Goal: Transaction & Acquisition: Purchase product/service

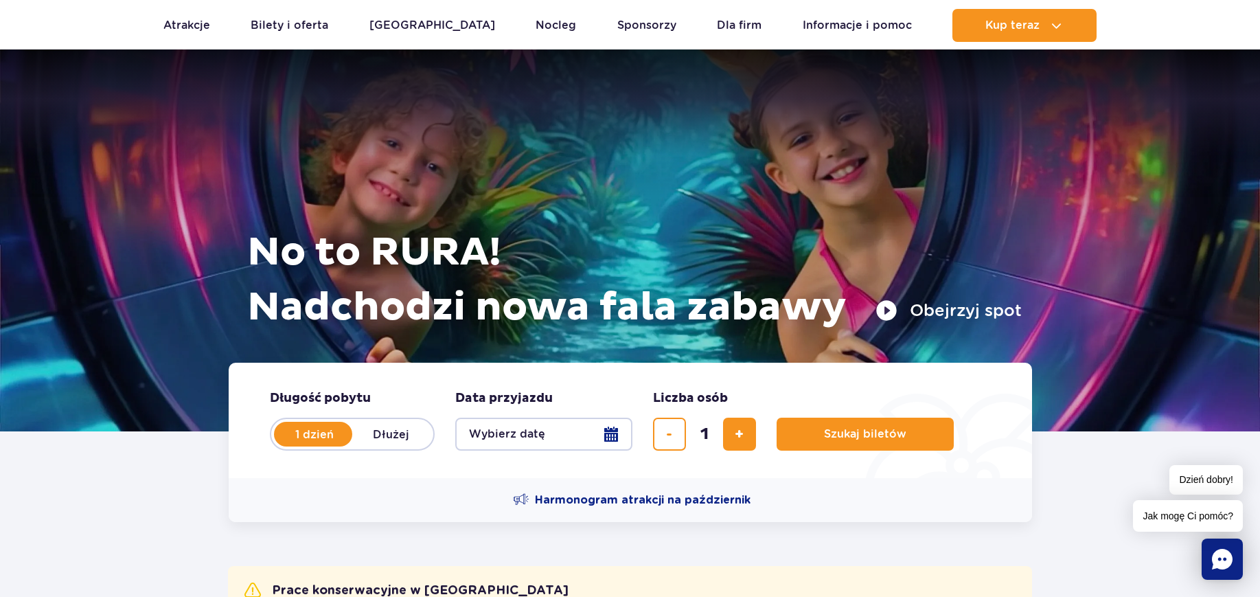
scroll to position [172, 0]
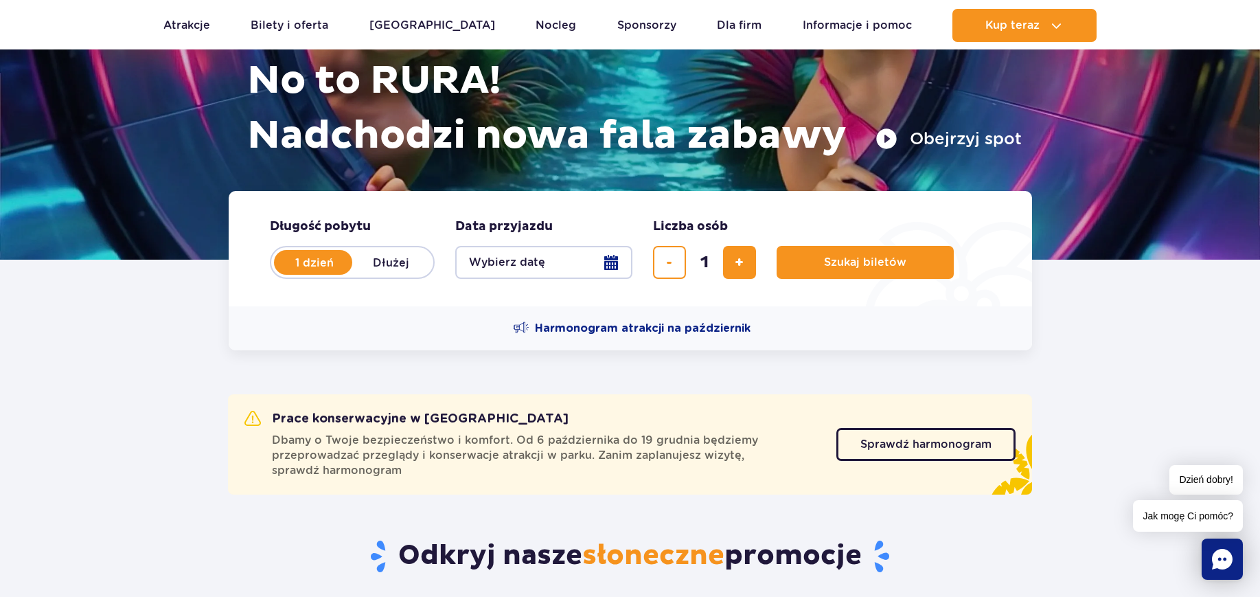
click at [618, 264] on button "Wybierz datę" at bounding box center [543, 262] width 177 height 33
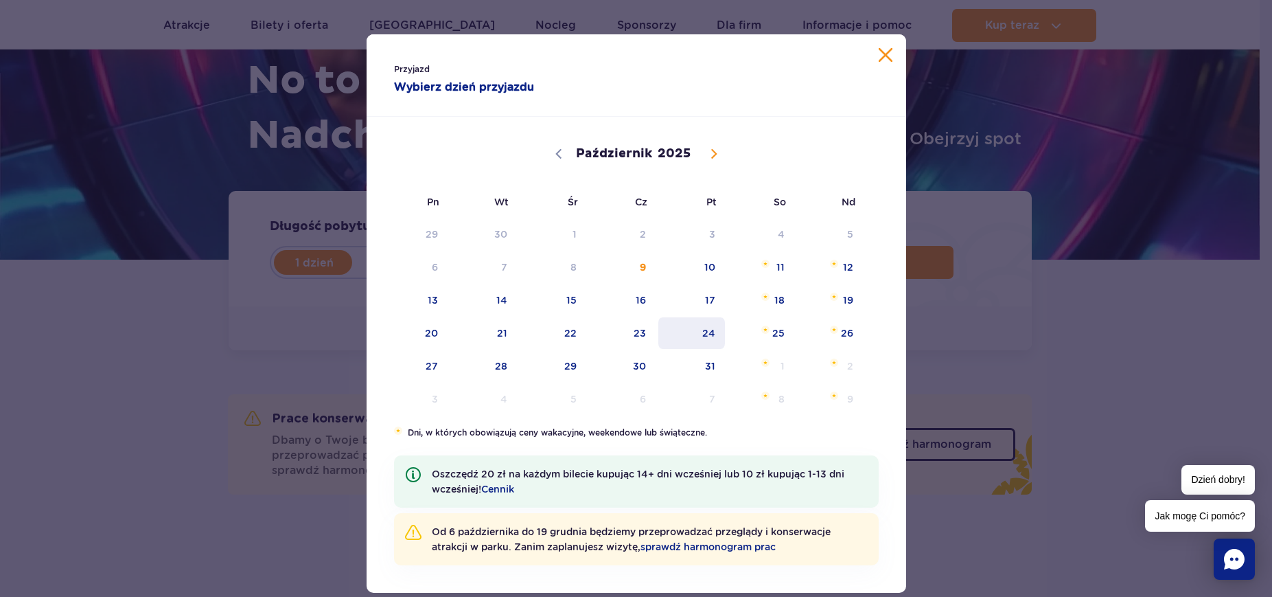
click at [691, 336] on span "24" at bounding box center [691, 333] width 69 height 32
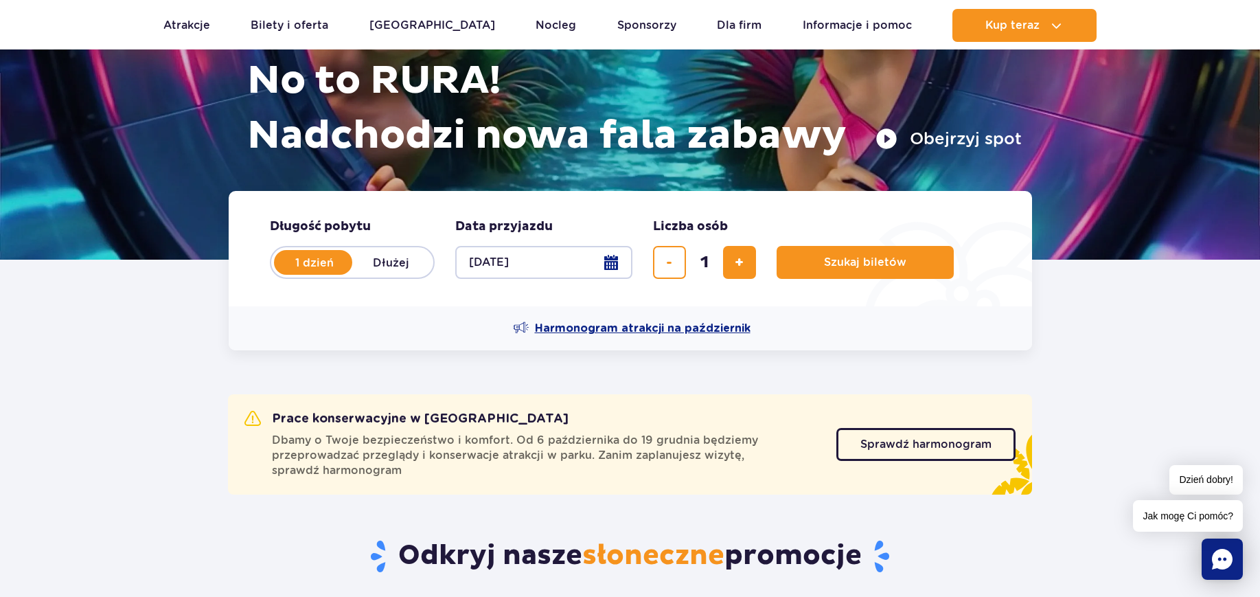
click at [686, 327] on span "Harmonogram atrakcji na październik" at bounding box center [643, 328] width 216 height 15
click at [828, 260] on span "Szukaj biletów" at bounding box center [859, 262] width 82 height 12
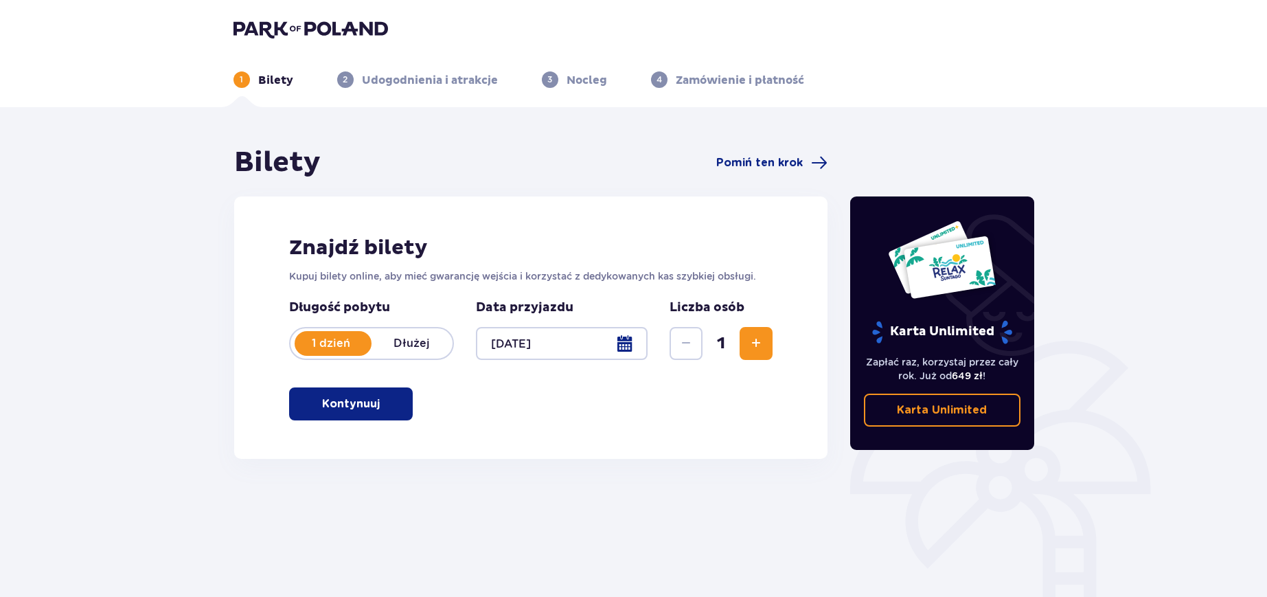
click at [374, 395] on span "button" at bounding box center [382, 403] width 16 height 16
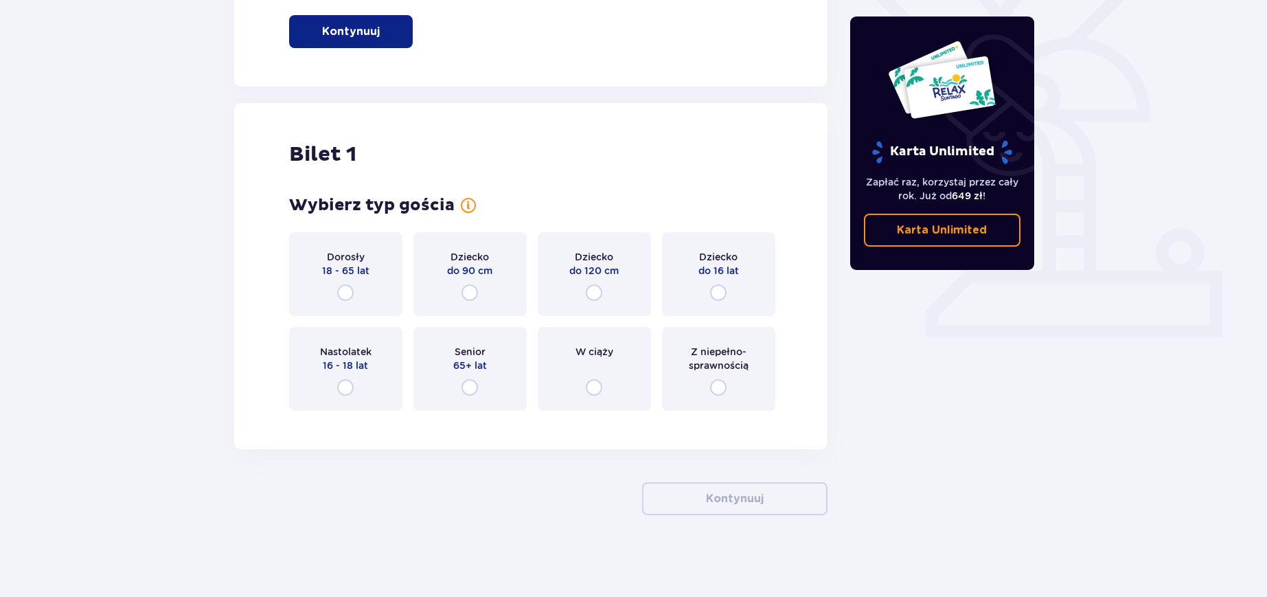
scroll to position [373, 0]
click at [350, 376] on div "Nastolatek 16 - 18 lat" at bounding box center [345, 368] width 113 height 84
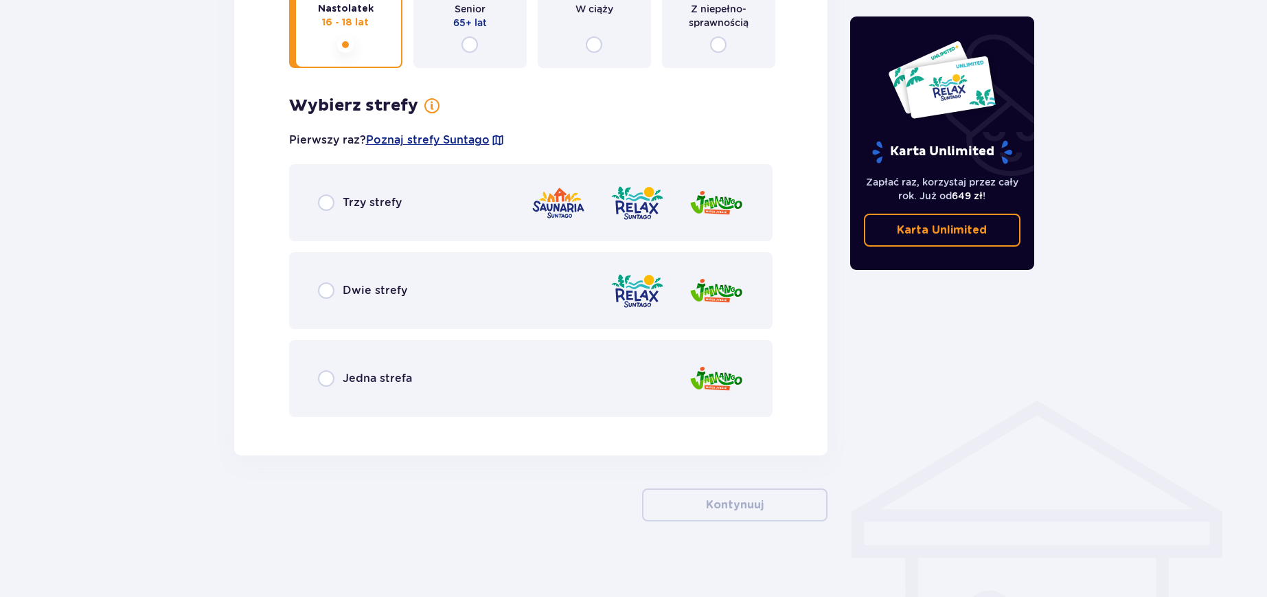
scroll to position [722, 0]
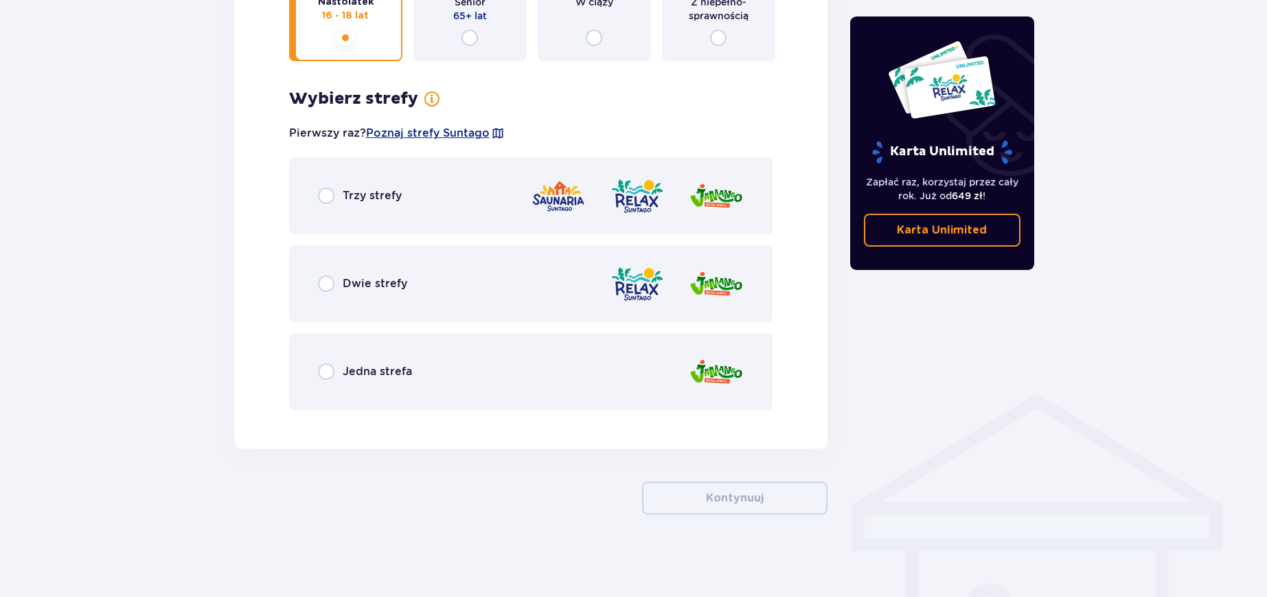
click at [377, 293] on div "Dwie strefy" at bounding box center [531, 283] width 484 height 77
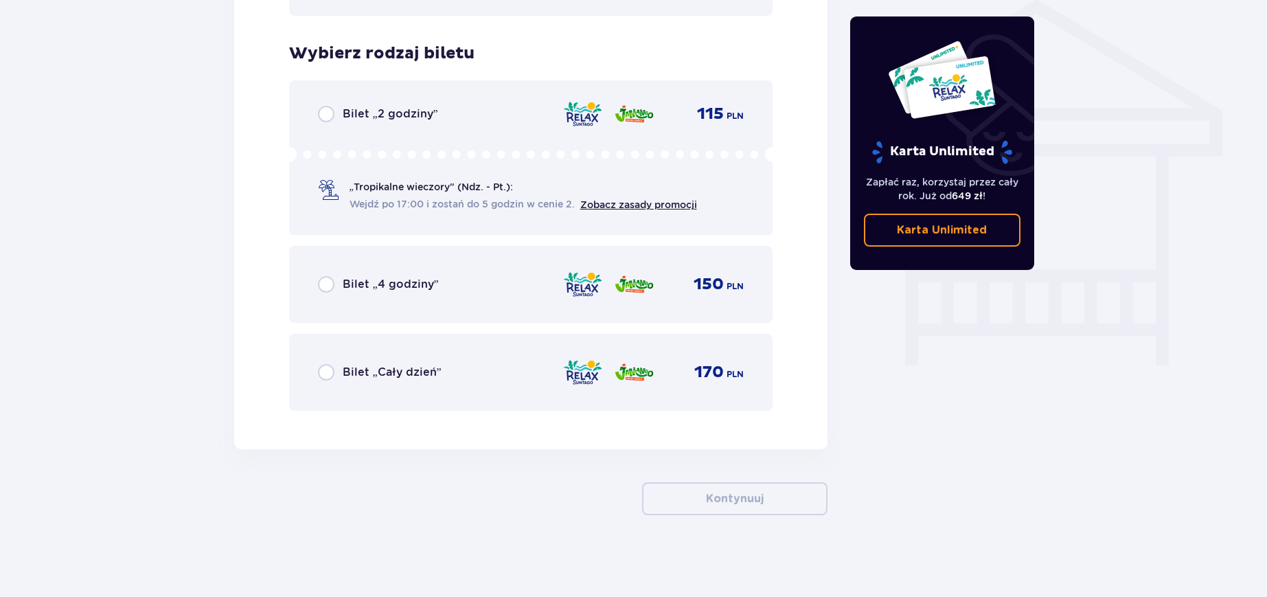
scroll to position [1116, 0]
click at [367, 378] on span "Bilet „Cały dzień”" at bounding box center [392, 371] width 99 height 15
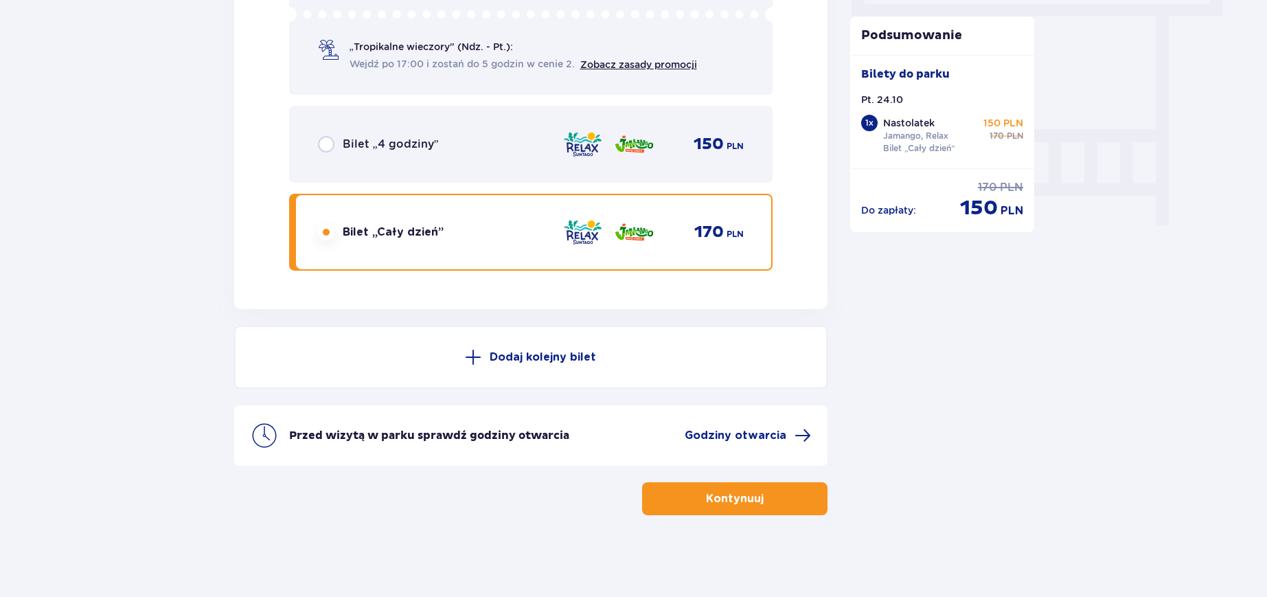
scroll to position [1257, 0]
click at [669, 506] on button "Kontynuuj" at bounding box center [734, 497] width 185 height 33
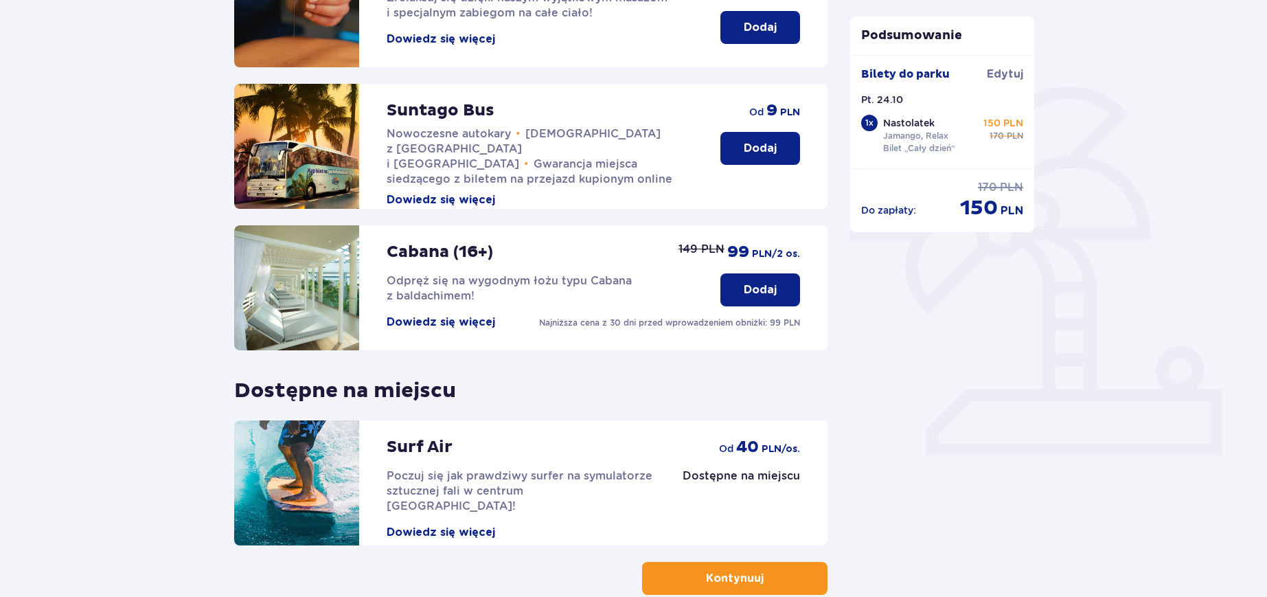
scroll to position [163, 0]
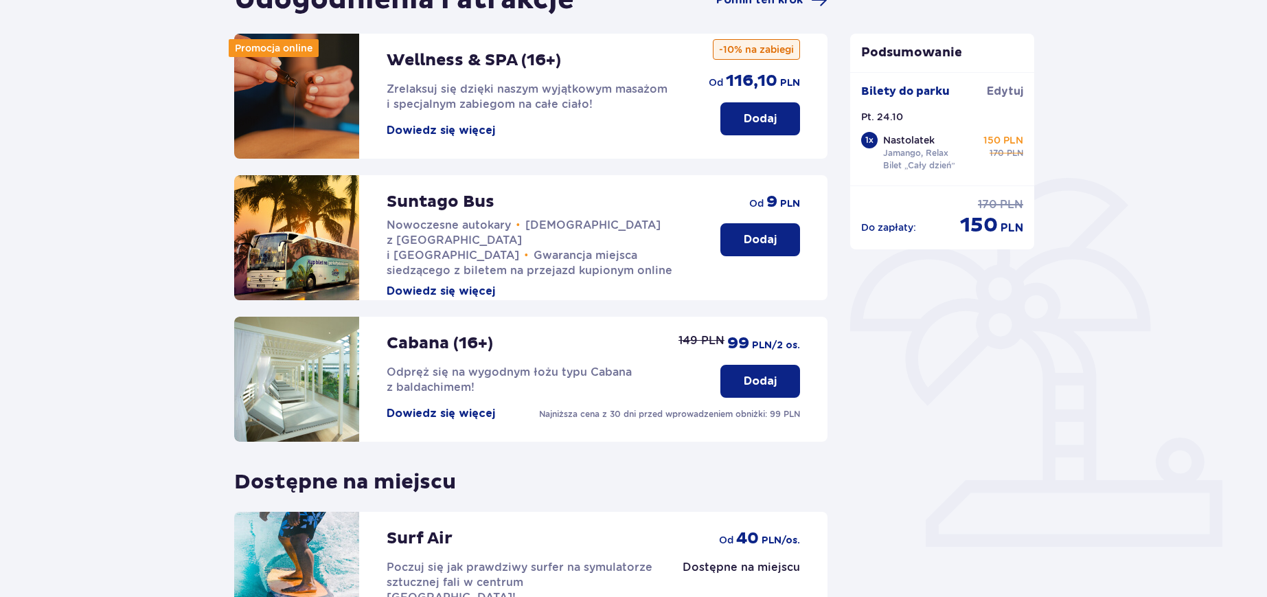
click at [747, 240] on p "Dodaj" at bounding box center [760, 239] width 33 height 15
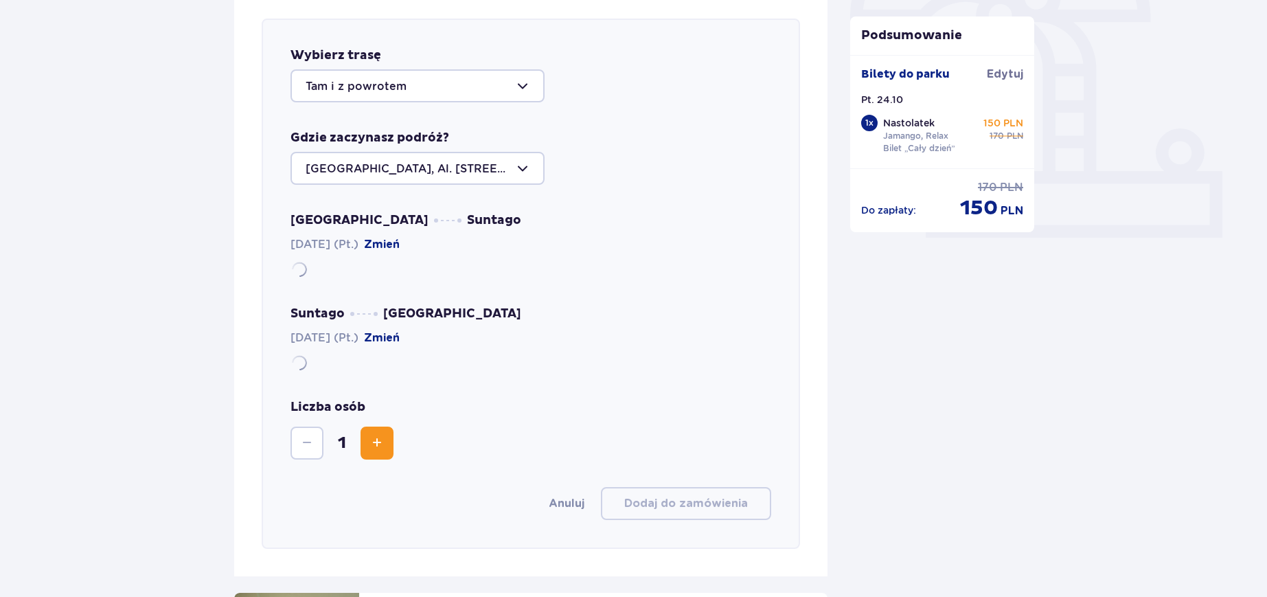
scroll to position [474, 0]
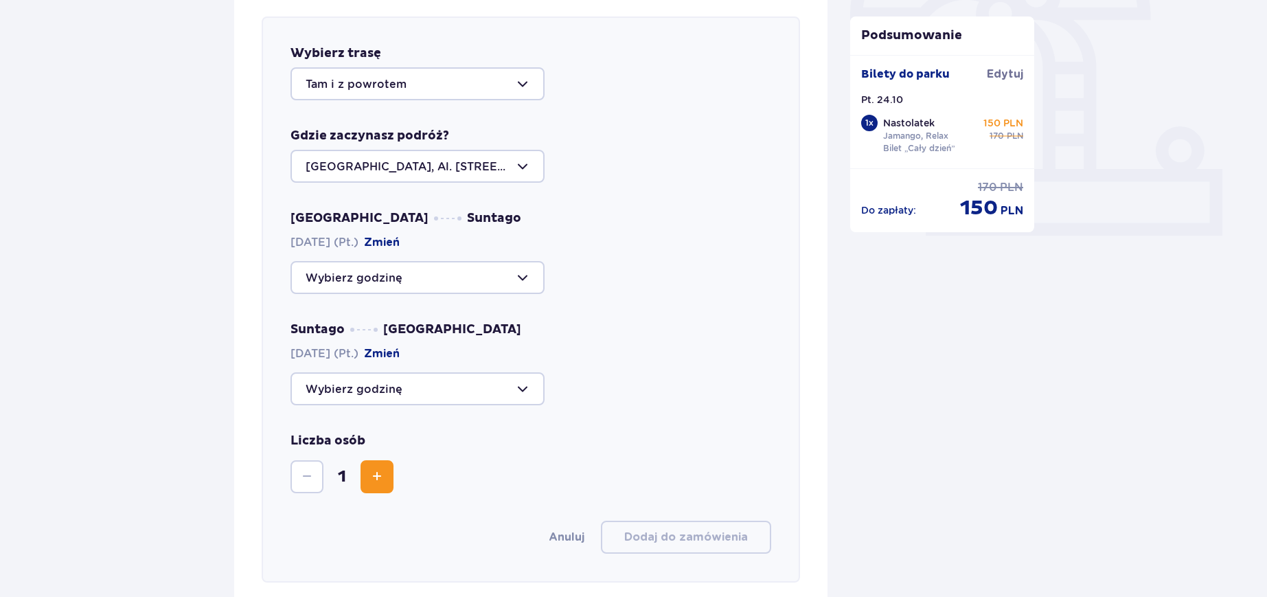
drag, startPoint x: 462, startPoint y: 155, endPoint x: 462, endPoint y: 164, distance: 8.9
click at [462, 157] on div at bounding box center [417, 166] width 254 height 33
click at [463, 170] on div at bounding box center [417, 166] width 254 height 33
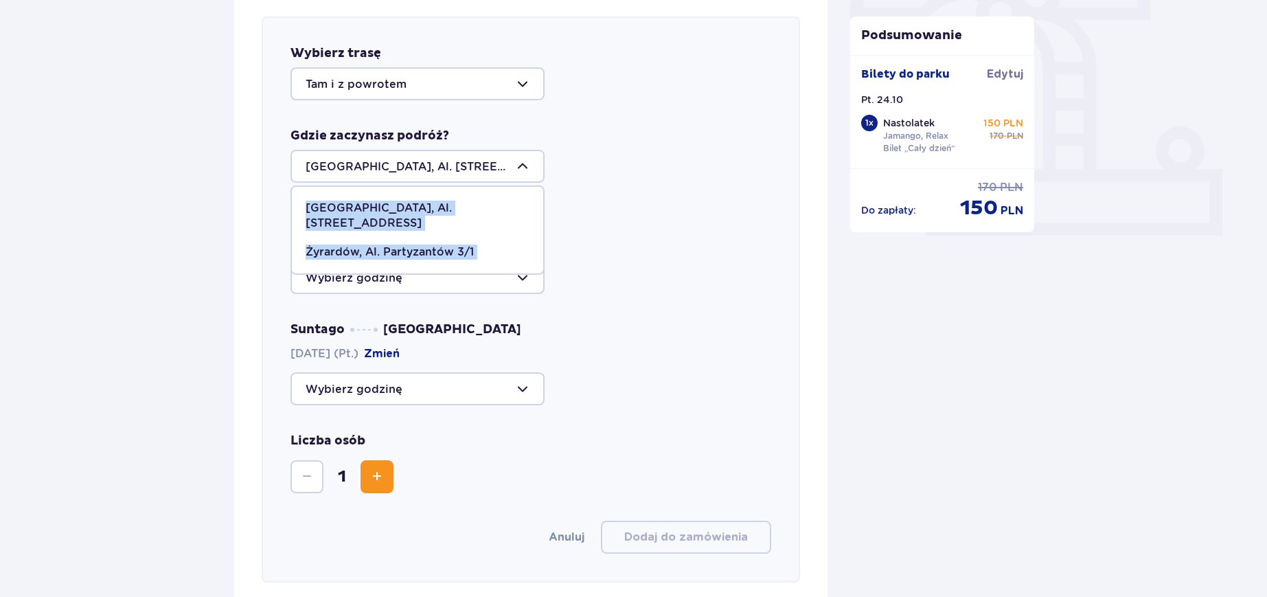
click at [419, 244] on p "Żyrardów, Al. Partyzantów 3/1" at bounding box center [390, 251] width 168 height 15
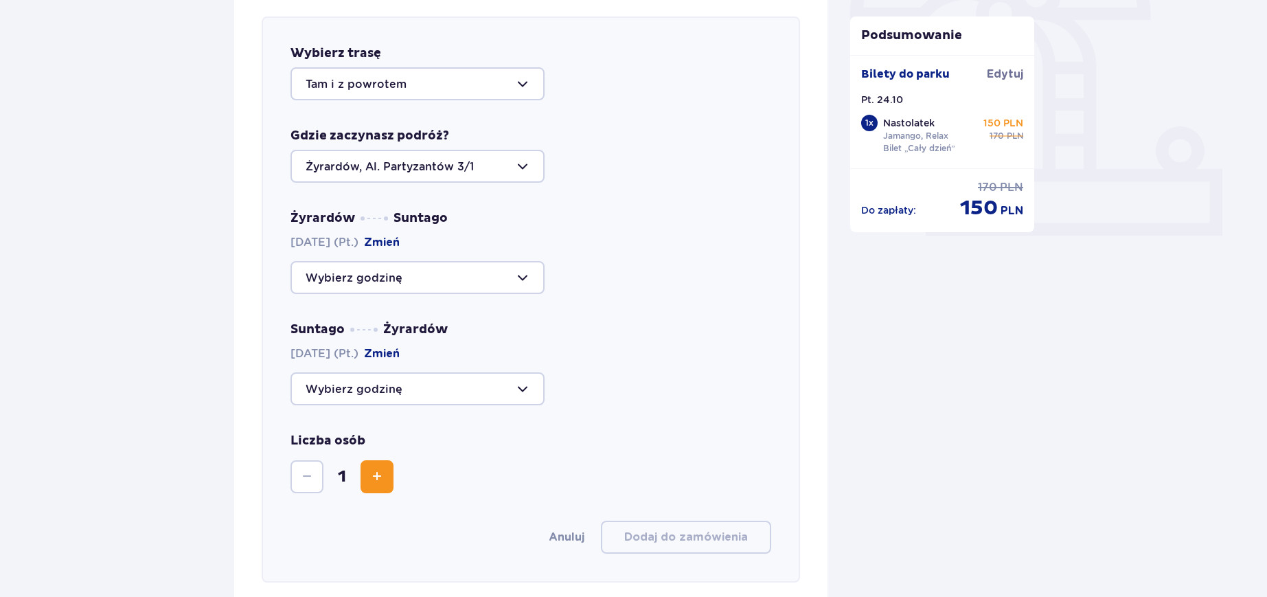
click at [418, 290] on div at bounding box center [417, 277] width 254 height 33
click at [431, 286] on div at bounding box center [417, 277] width 254 height 33
click at [474, 79] on div at bounding box center [417, 83] width 254 height 33
click at [377, 163] on span "Do parku" at bounding box center [417, 154] width 251 height 29
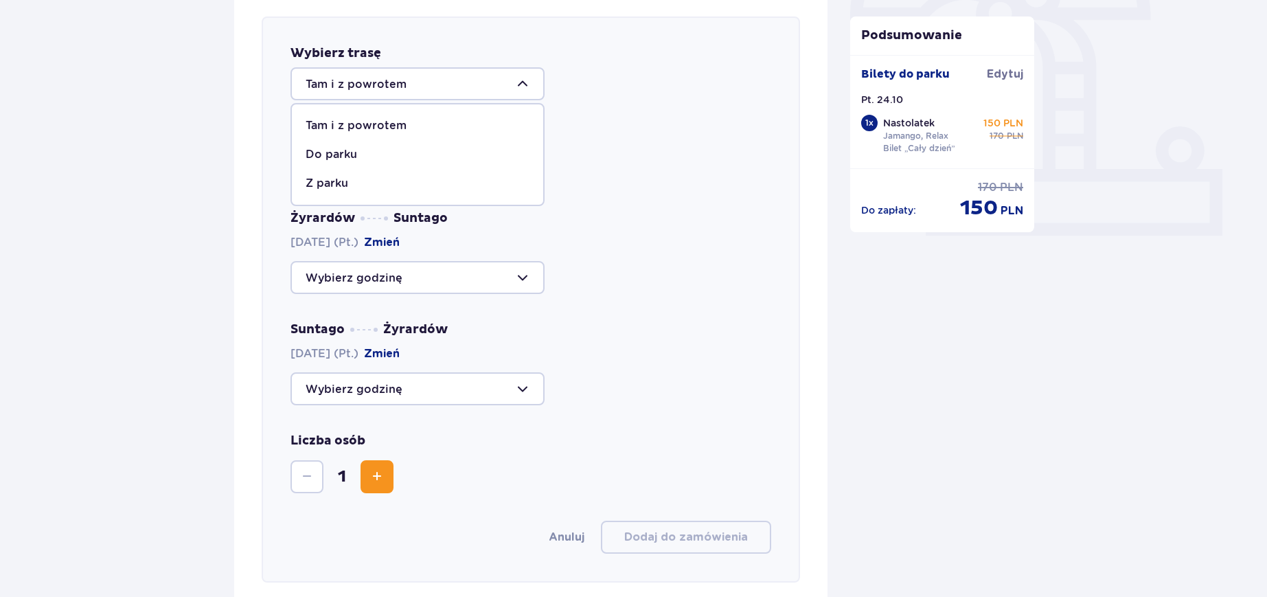
type input "Warszawa, Al. Jerozolimskie 56"
type input "Do parku"
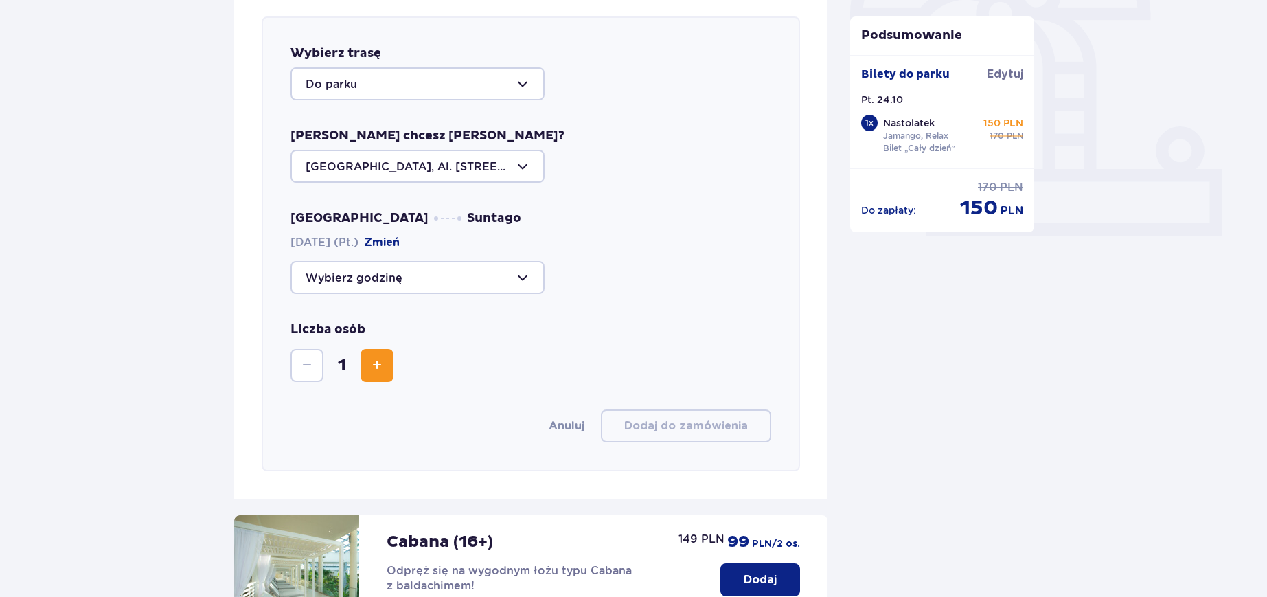
click at [403, 162] on div at bounding box center [417, 166] width 254 height 33
click at [385, 238] on span "Żyrardów, Al. Partyzantów 3/1" at bounding box center [417, 252] width 251 height 29
type input "Żyrardów, Al. Partyzantów 3/1"
click at [381, 370] on span "Zwiększ" at bounding box center [377, 365] width 16 height 16
click at [397, 284] on div at bounding box center [417, 277] width 254 height 33
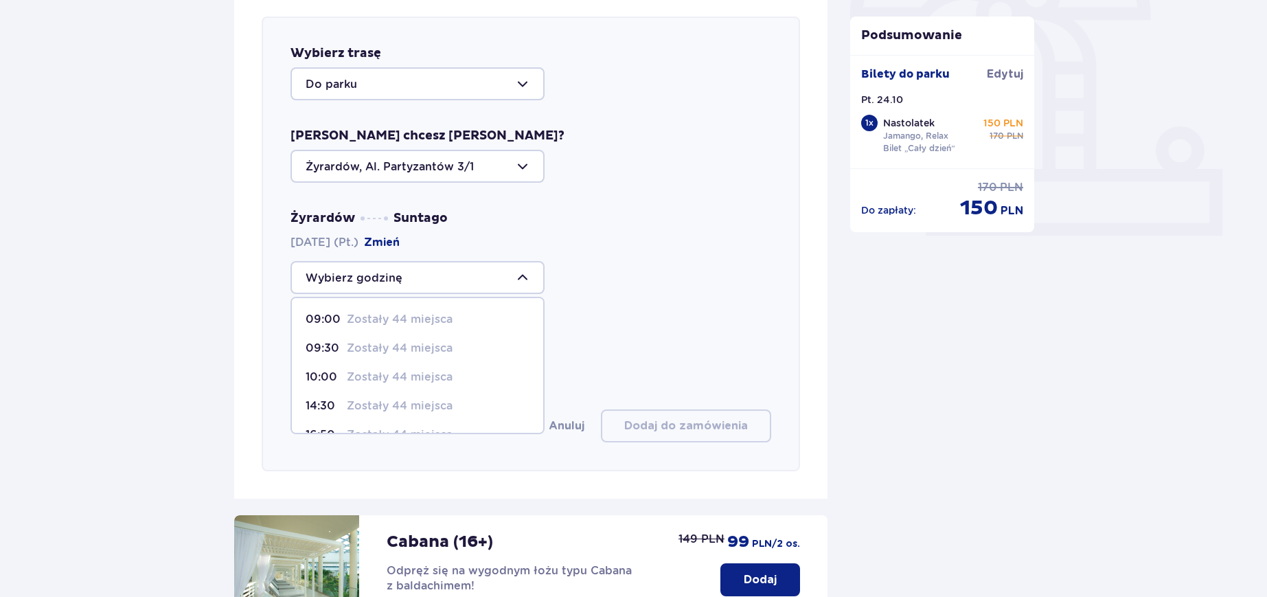
click at [389, 371] on p "Zostały 44 miejsca" at bounding box center [400, 376] width 106 height 15
type input "10:00"
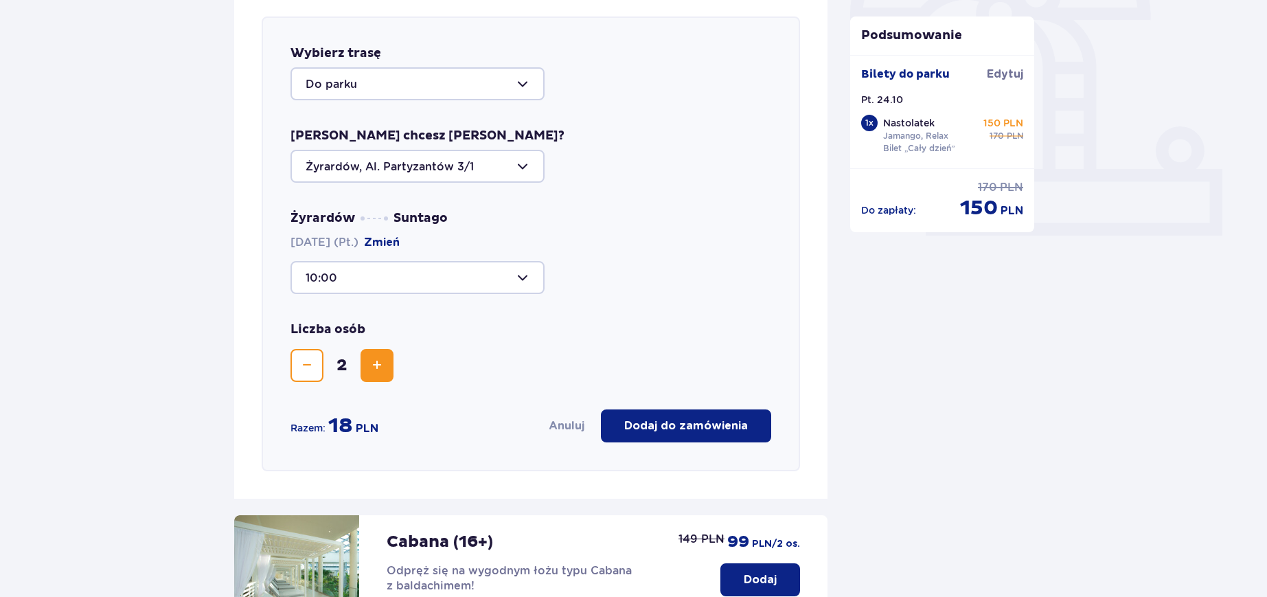
click at [316, 362] on button "Zmniejsz" at bounding box center [306, 365] width 33 height 33
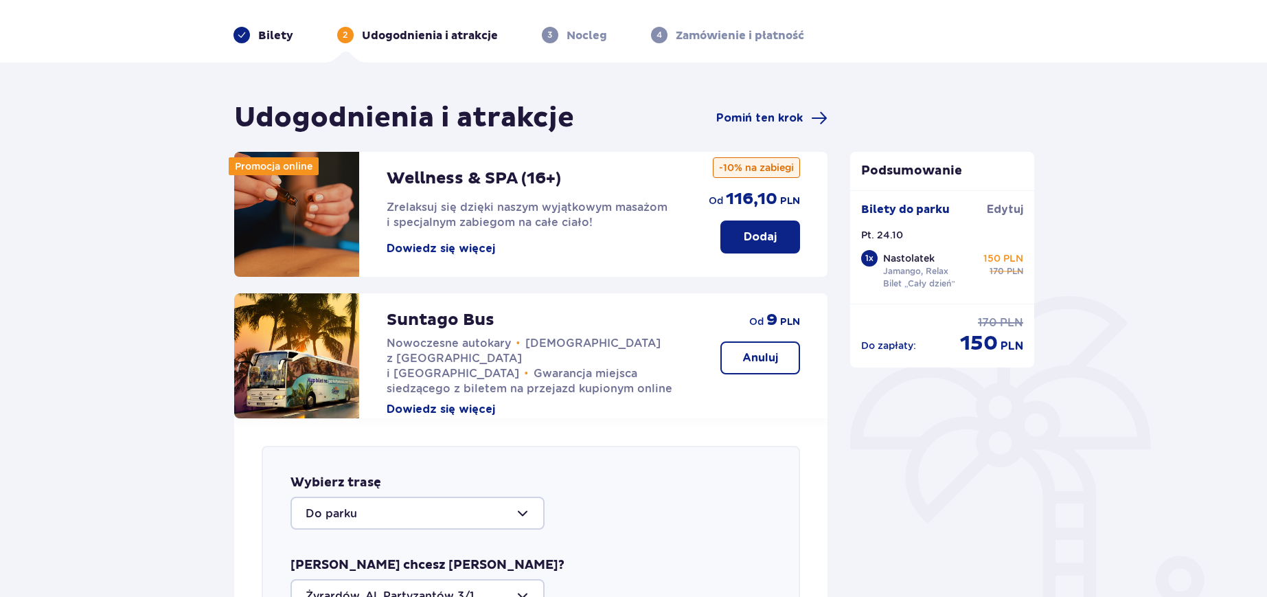
click at [779, 358] on button "Anuluj" at bounding box center [760, 357] width 80 height 33
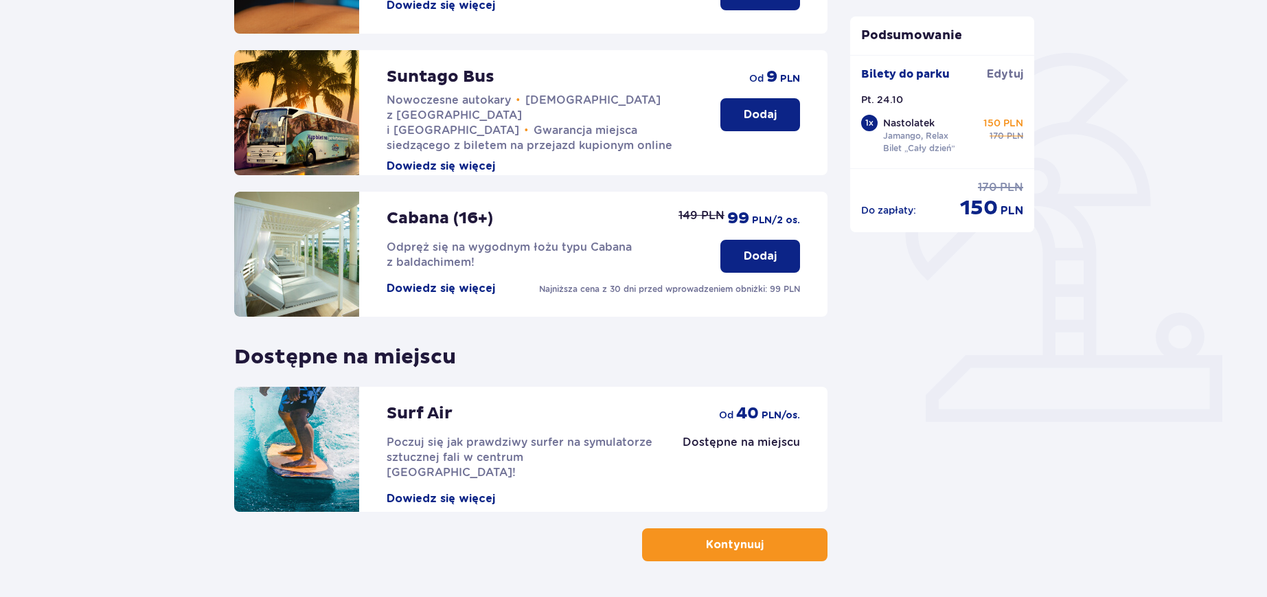
scroll to position [334, 0]
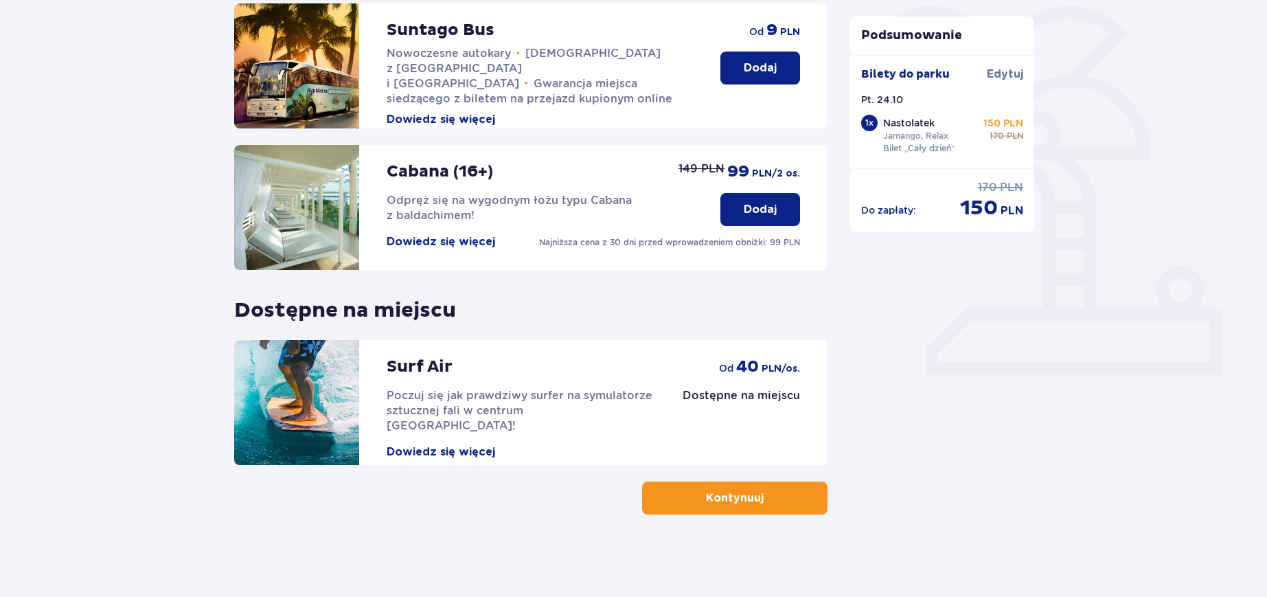
click at [762, 503] on span "button" at bounding box center [766, 498] width 16 height 16
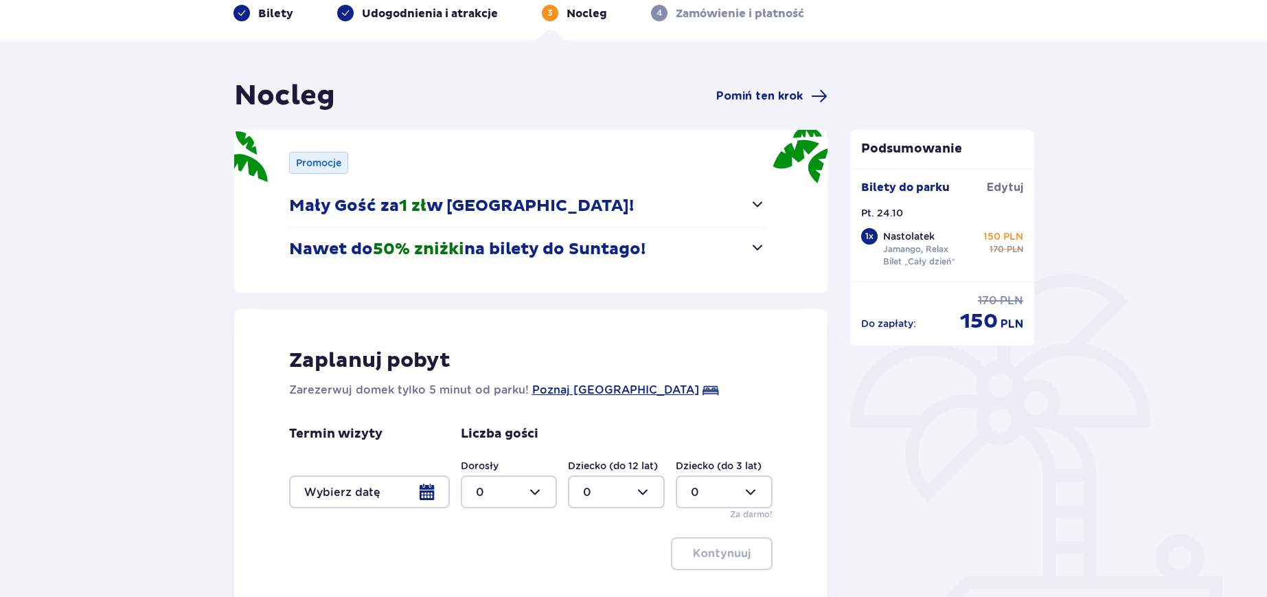
scroll to position [172, 0]
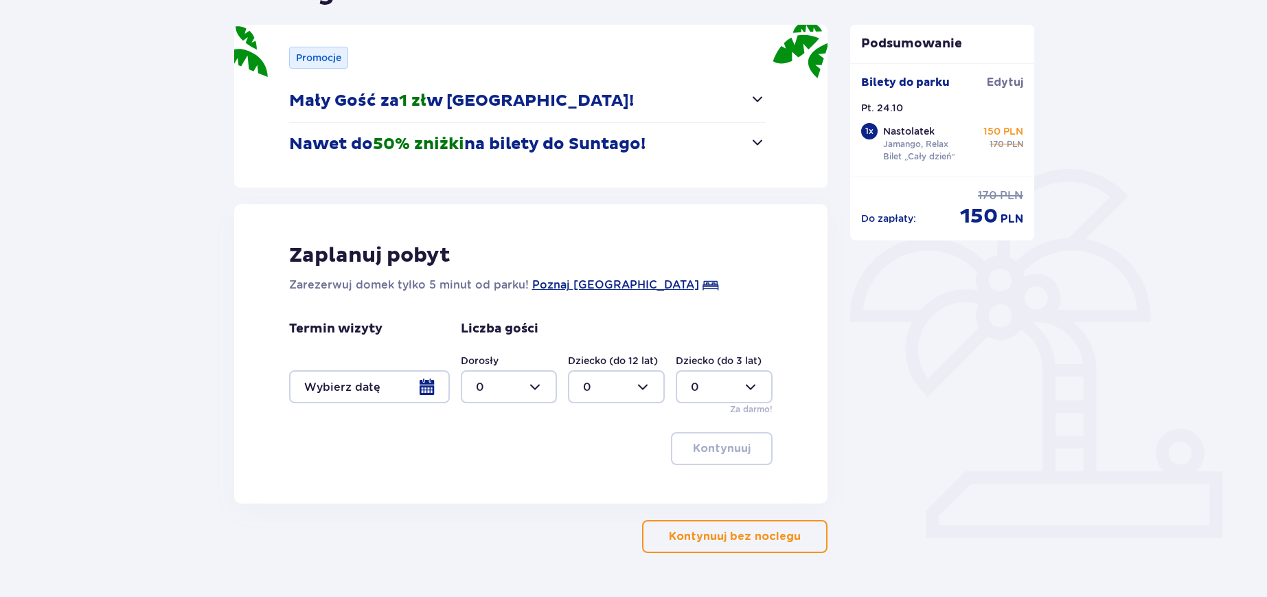
click at [754, 99] on span "button" at bounding box center [757, 99] width 16 height 16
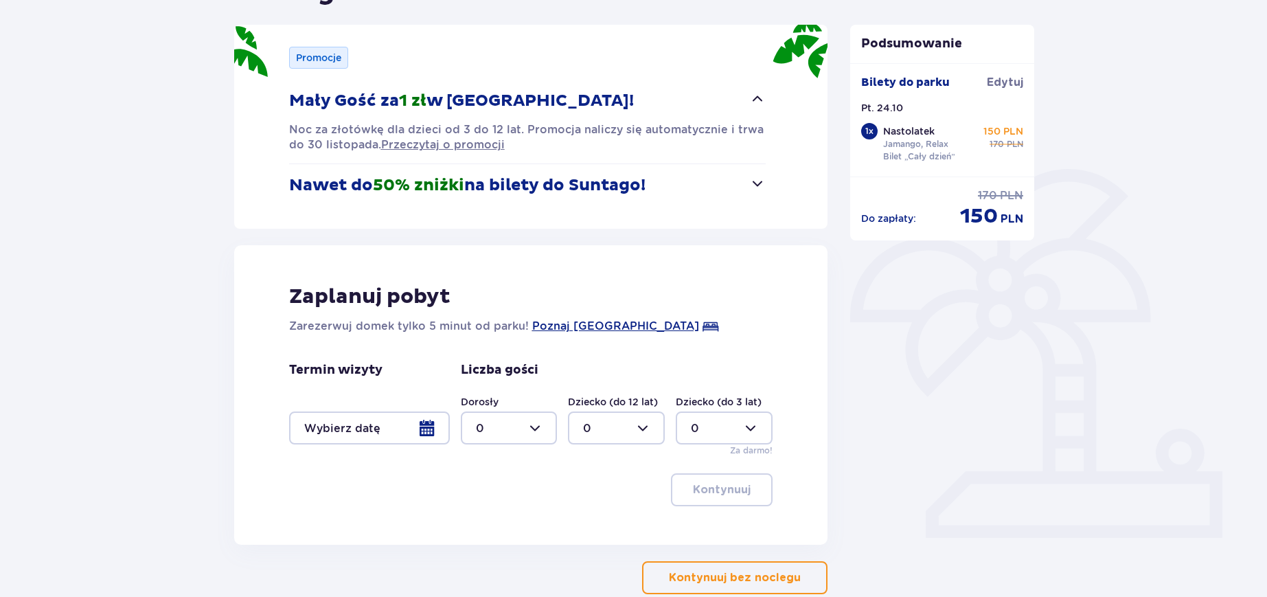
click at [754, 99] on span "button" at bounding box center [757, 99] width 16 height 16
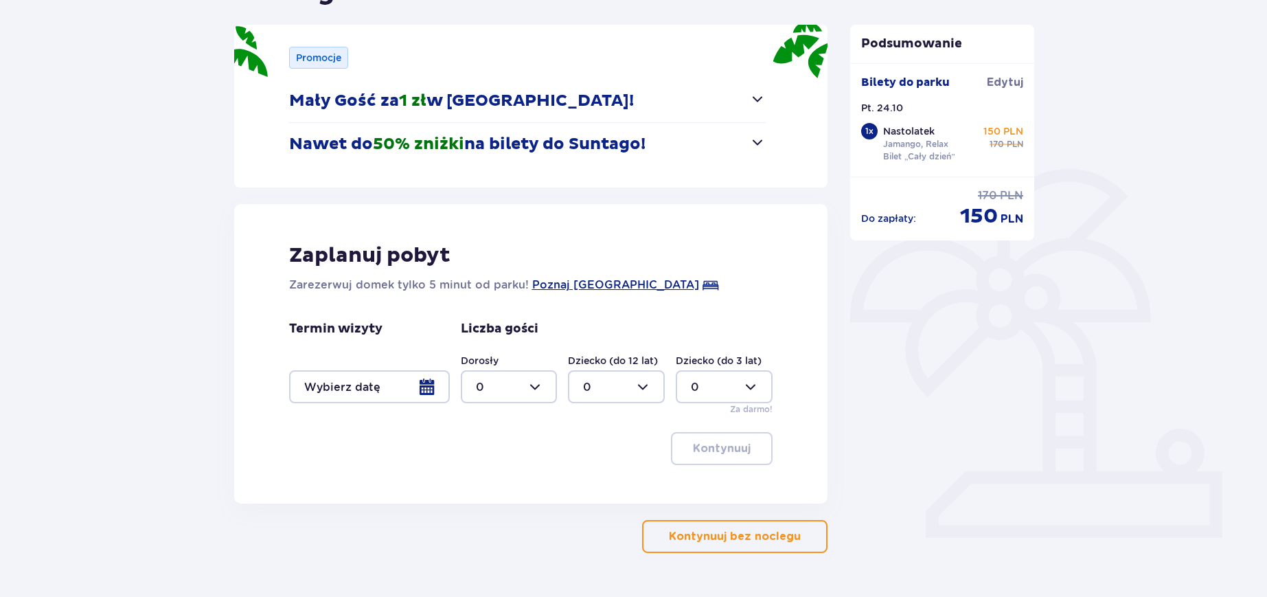
click at [746, 136] on button "Nawet do 50% zniżki na bilety do Suntago!" at bounding box center [527, 144] width 477 height 43
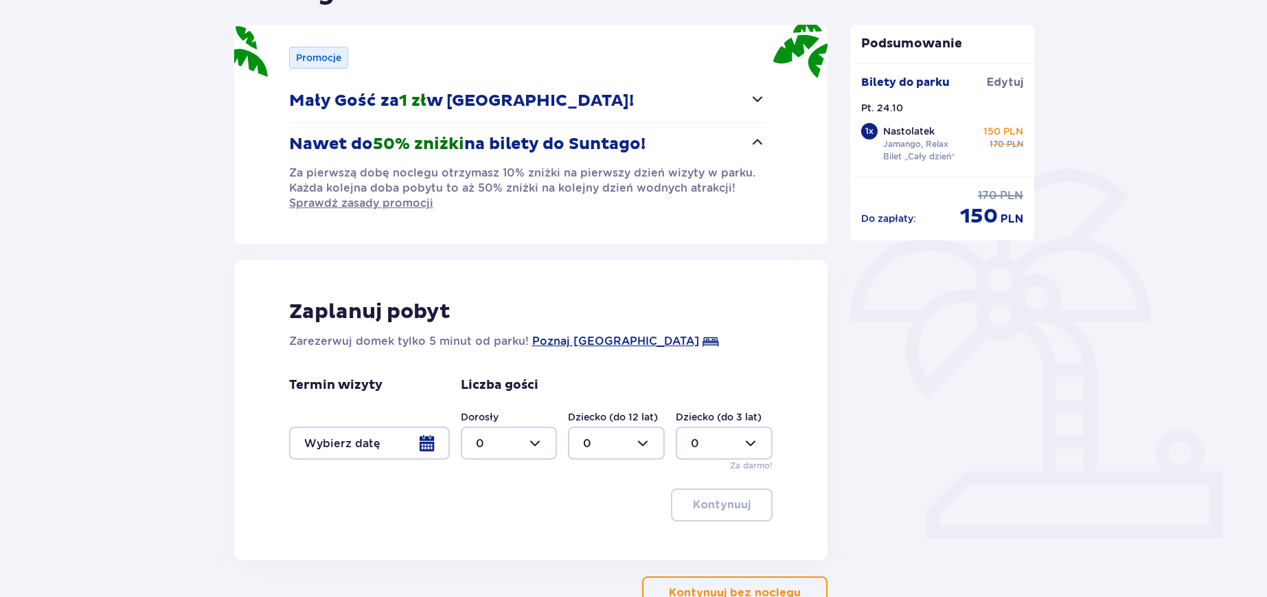
click at [746, 136] on button "Nawet do 50% zniżki na bilety do Suntago!" at bounding box center [527, 144] width 477 height 43
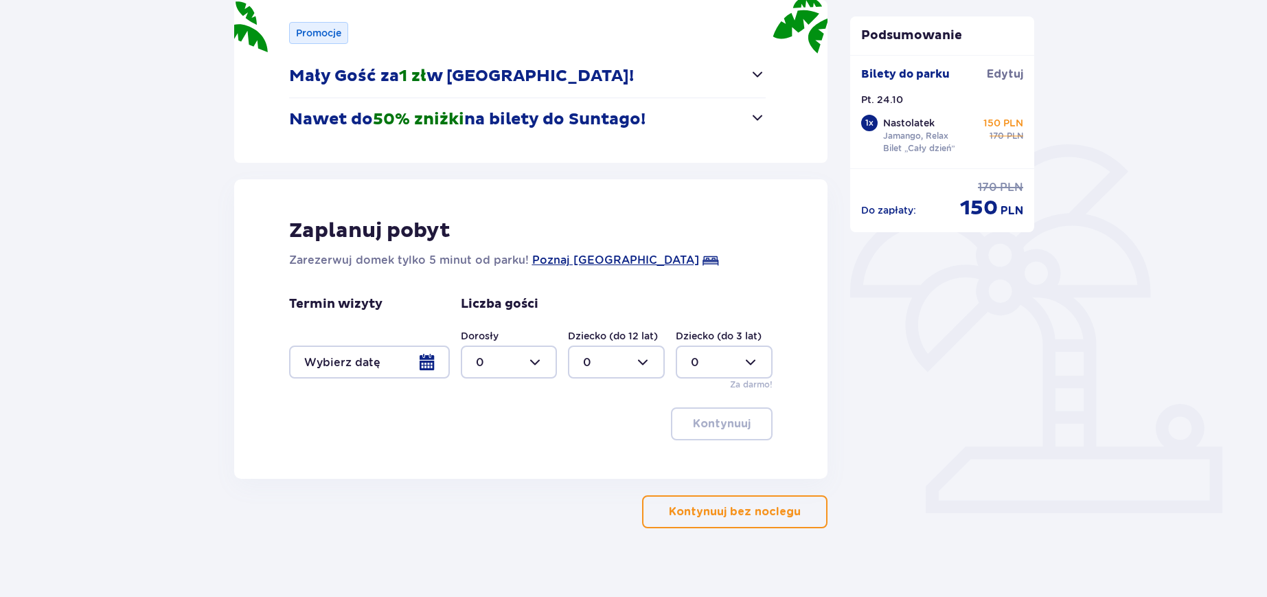
scroll to position [210, 0]
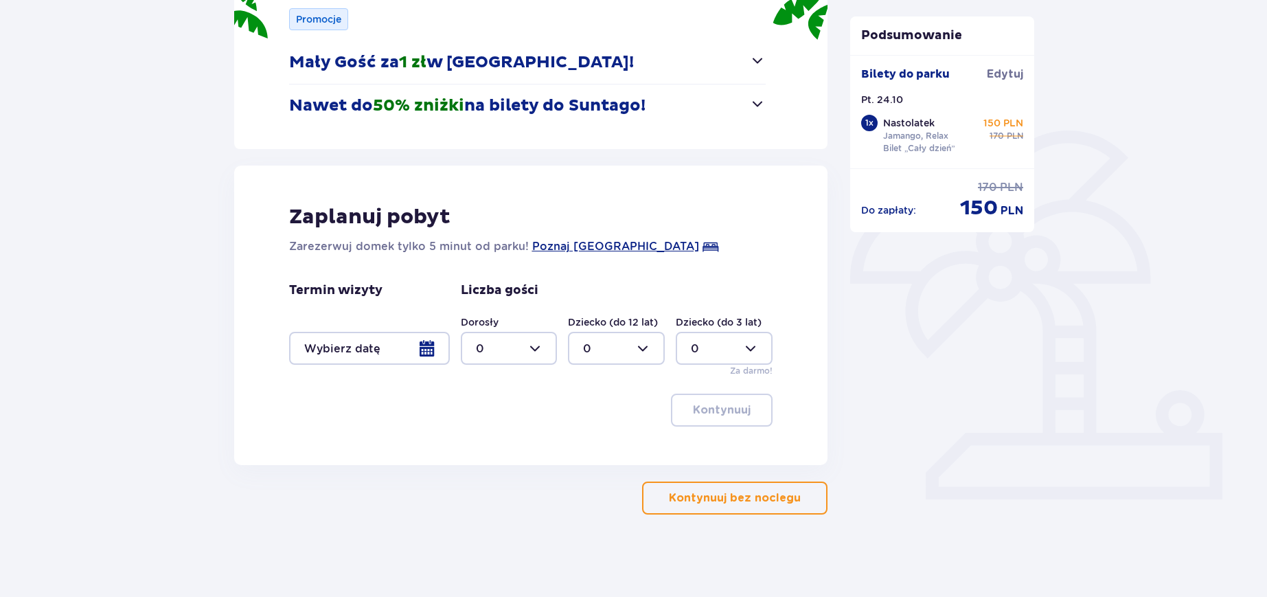
click at [748, 492] on p "Kontynuuj bez noclegu" at bounding box center [735, 497] width 132 height 15
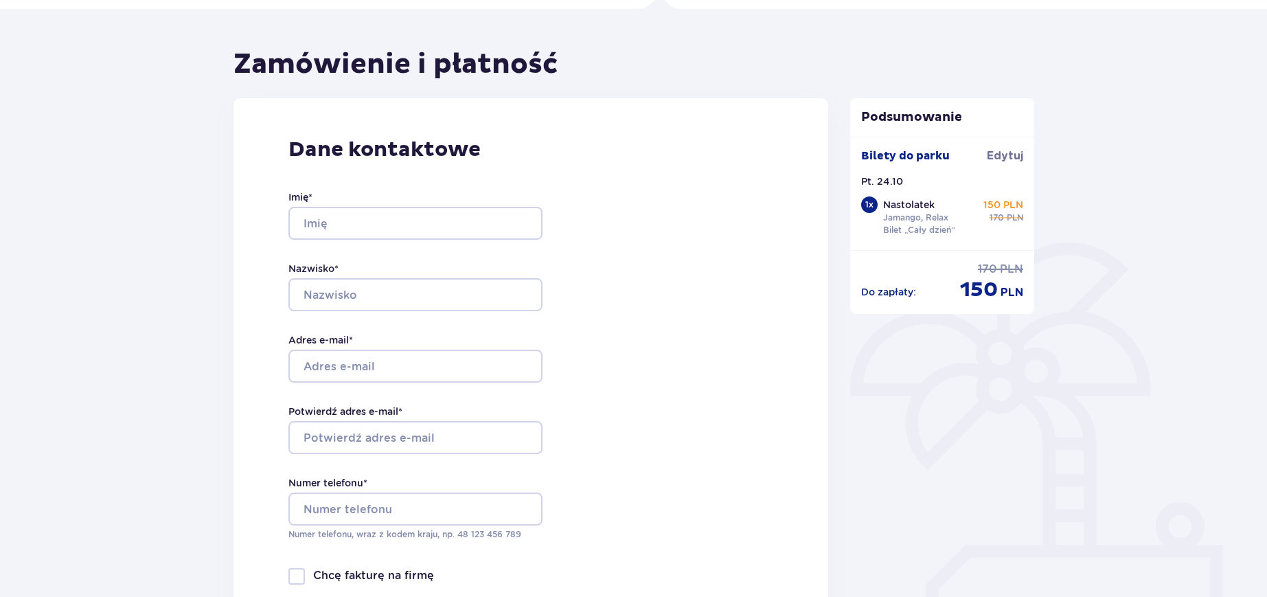
scroll to position [172, 0]
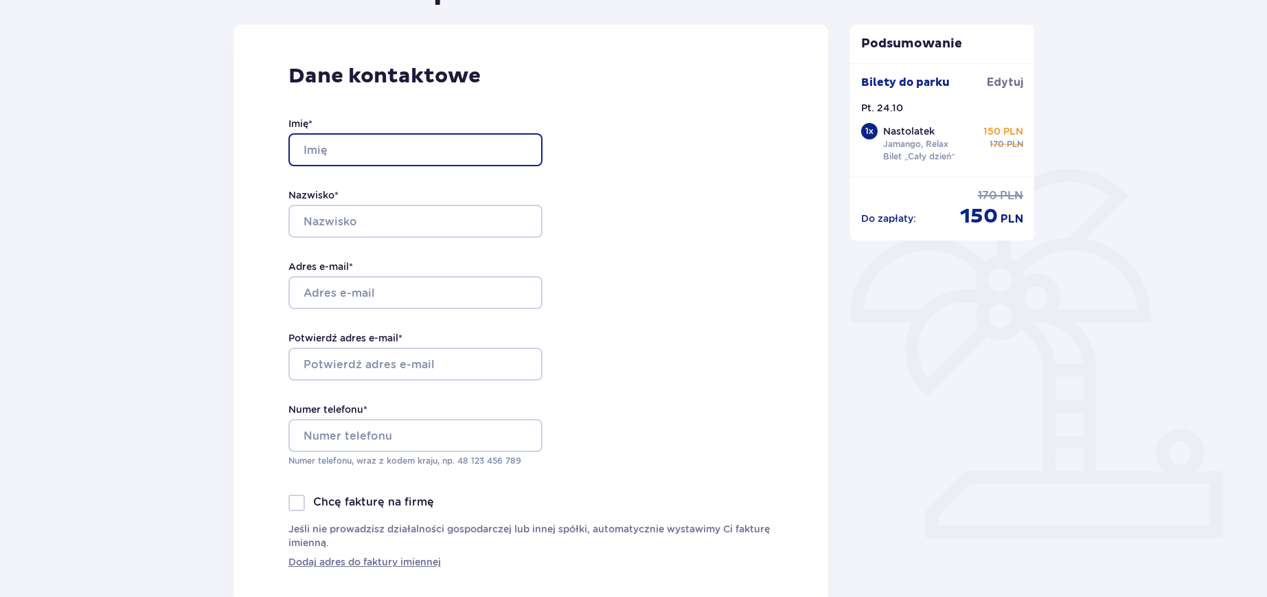
click at [356, 143] on input "Imię *" at bounding box center [415, 149] width 254 height 33
type input "Marta"
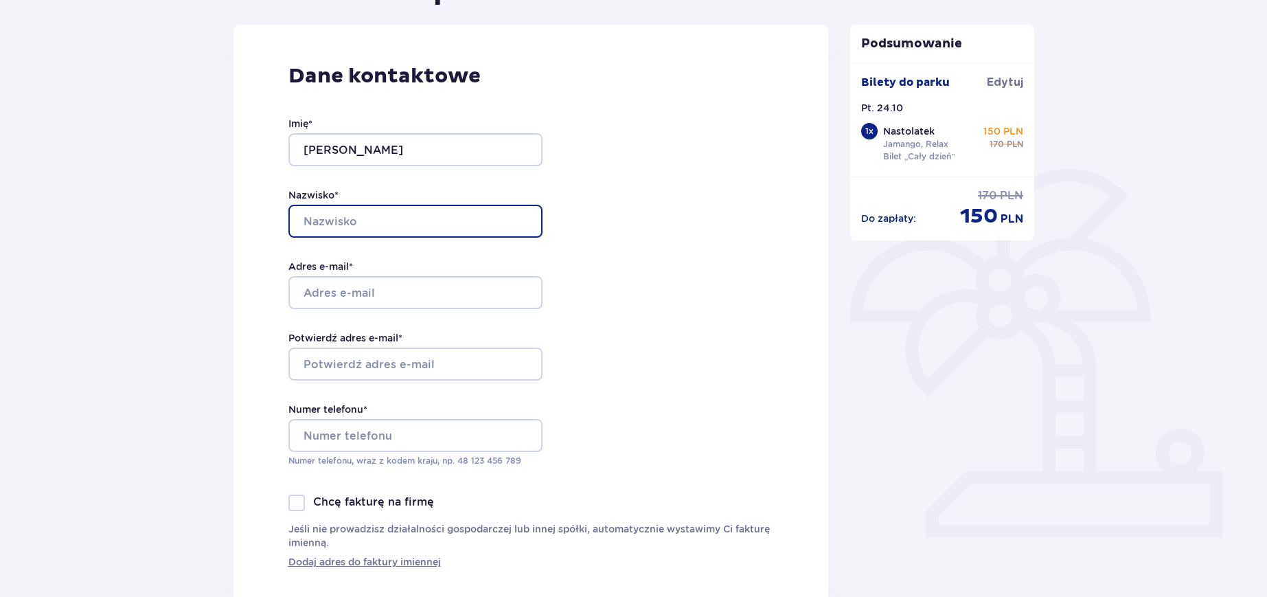
click at [375, 223] on input "Nazwisko *" at bounding box center [415, 221] width 254 height 33
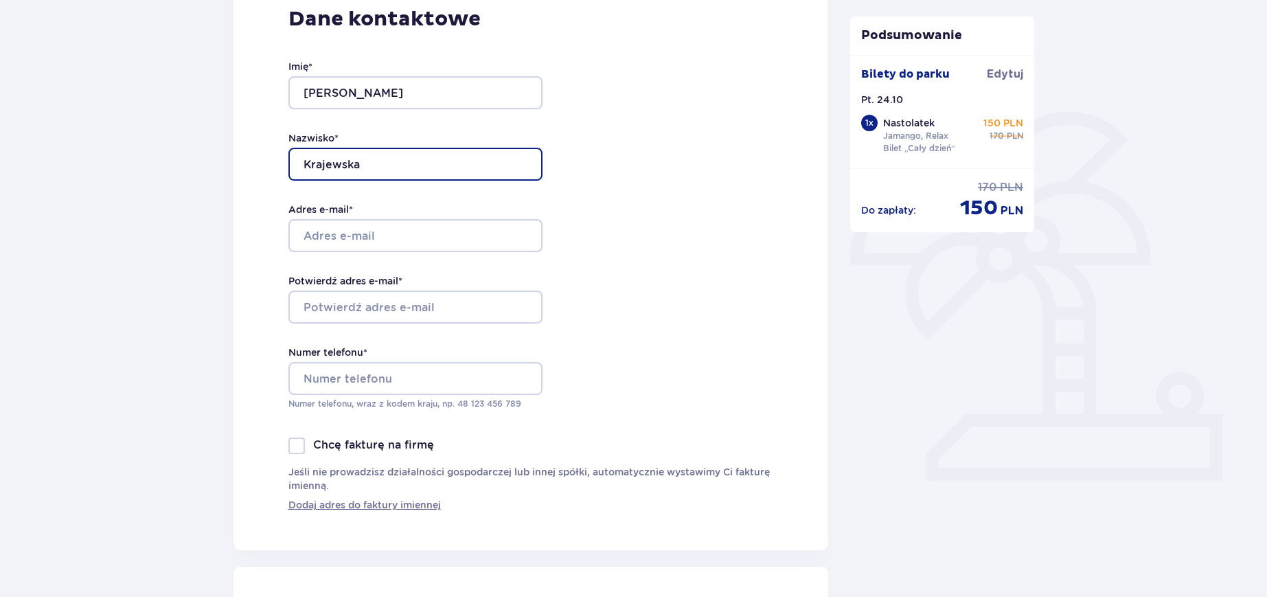
scroll to position [257, 0]
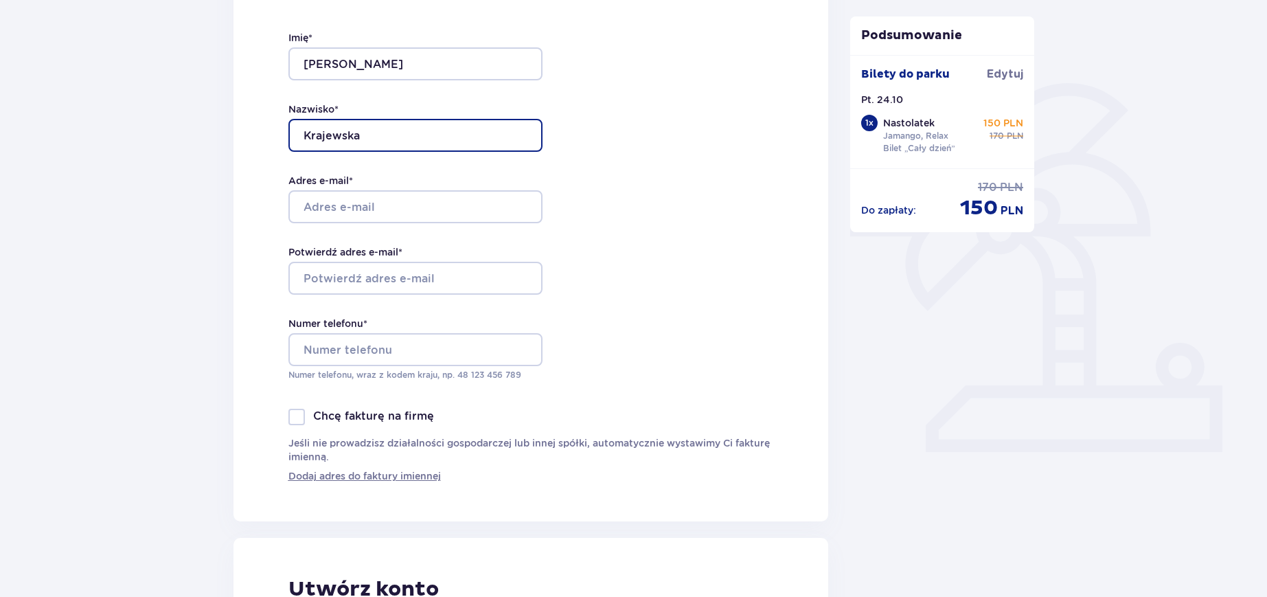
type input "Krajewska"
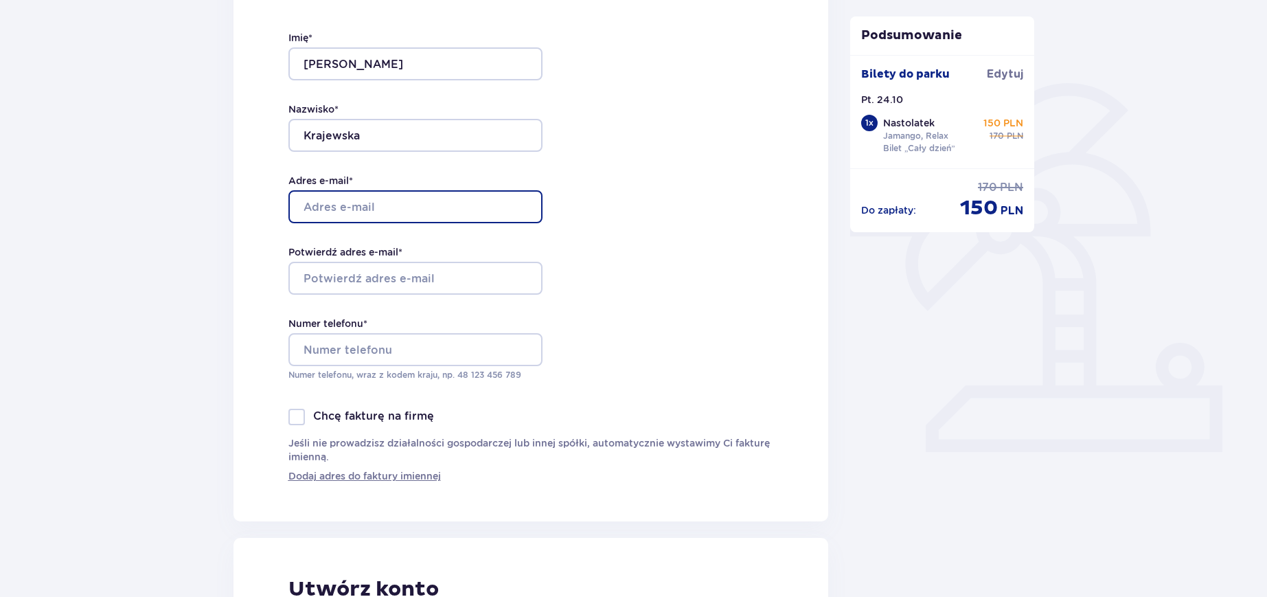
click at [360, 209] on input "Adres e-mail *" at bounding box center [415, 206] width 254 height 33
type input "marta.d.krajewska@gmail.com"
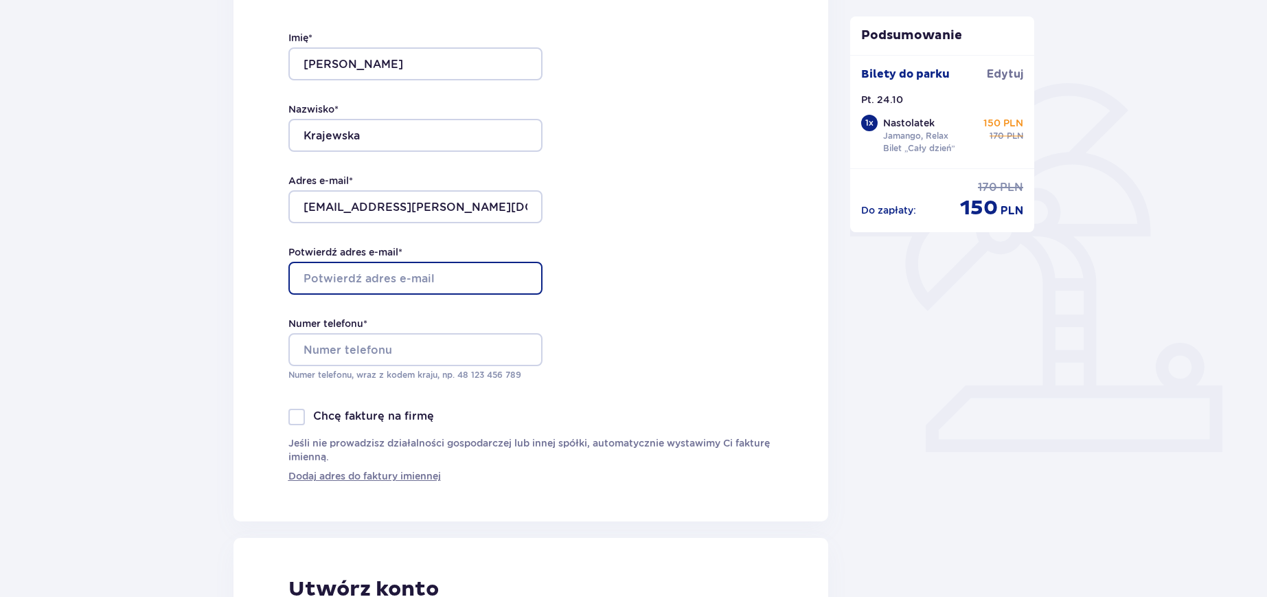
click at [385, 282] on input "Potwierdź adres e-mail *" at bounding box center [415, 278] width 254 height 33
type input "M"
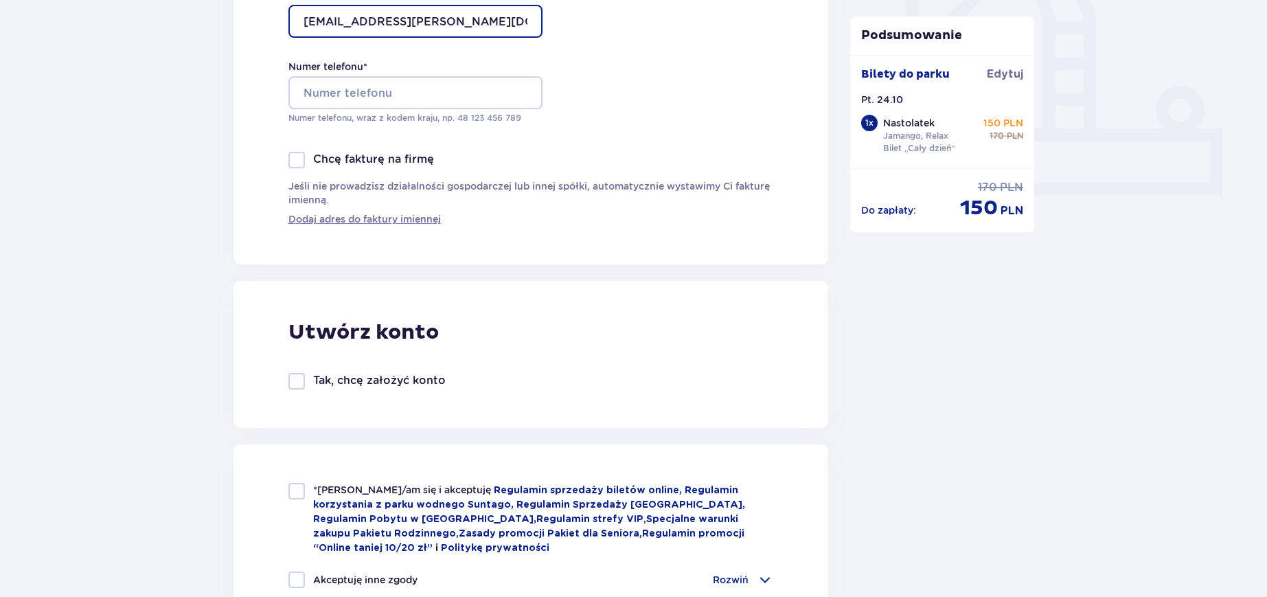
scroll to position [515, 0]
type input "marta.d.krajewska@gmail.com"
click at [299, 161] on div at bounding box center [296, 159] width 16 height 16
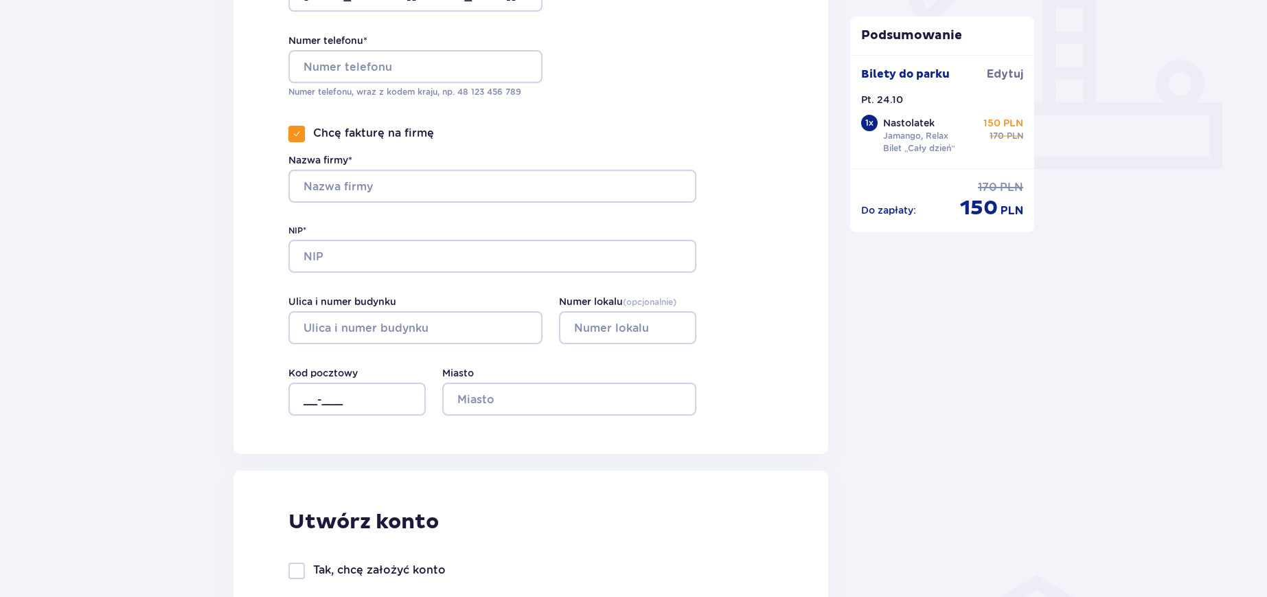
scroll to position [601, 0]
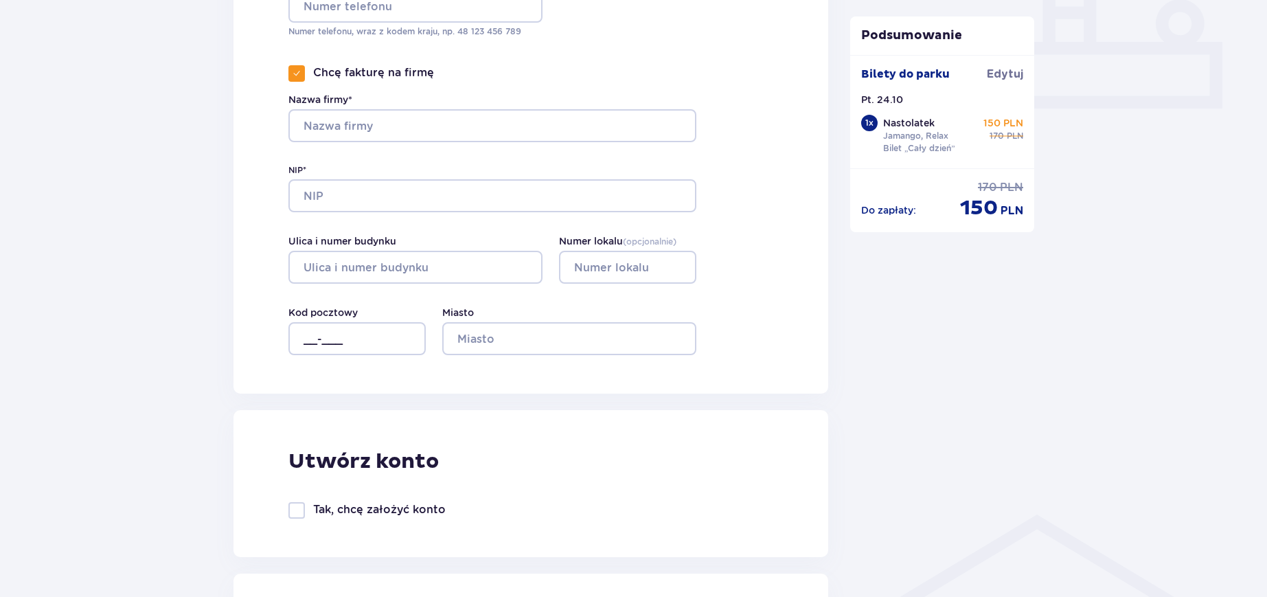
click at [293, 77] on span at bounding box center [297, 73] width 8 height 8
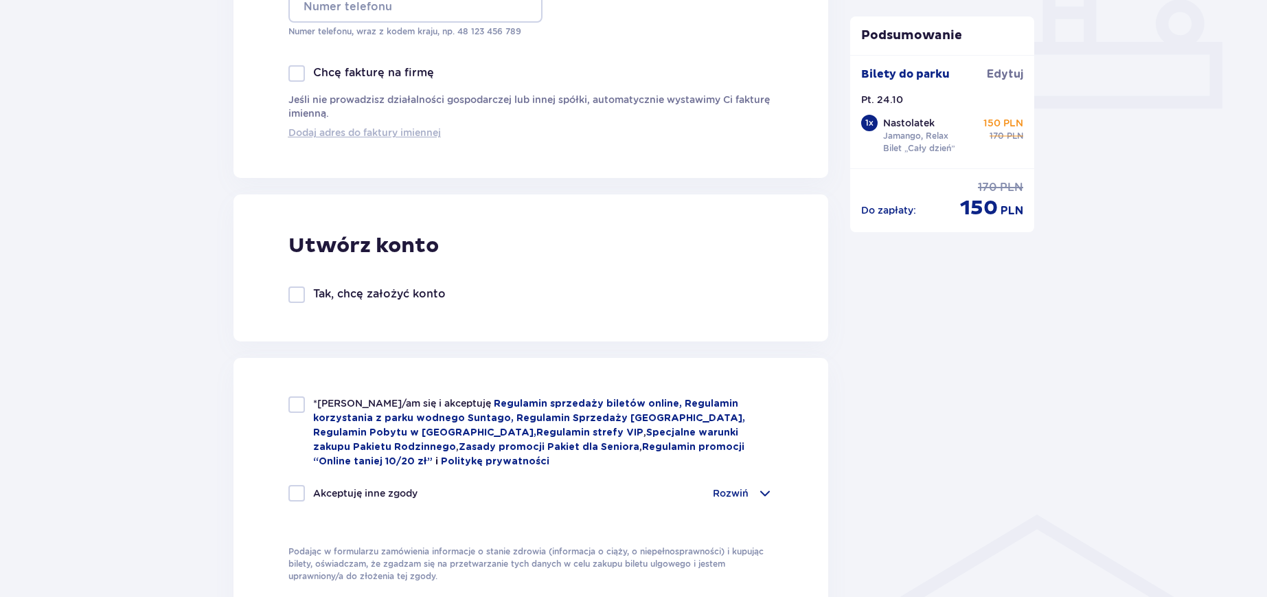
click at [318, 137] on span "Dodaj adres do faktury imiennej" at bounding box center [364, 133] width 152 height 14
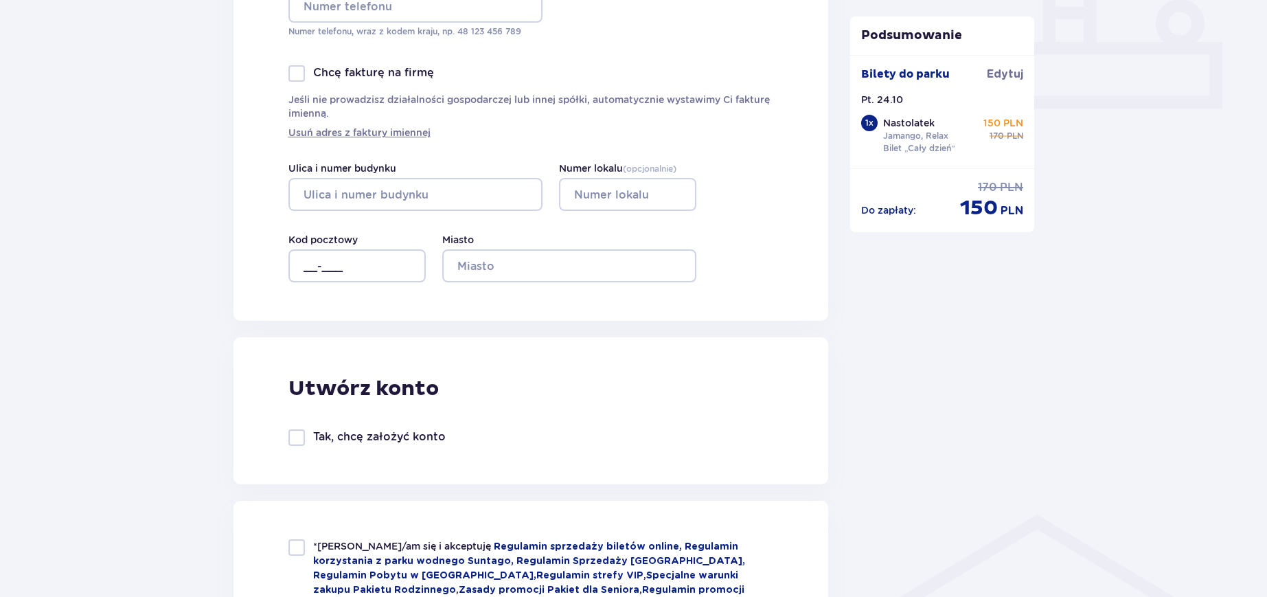
click at [299, 74] on div at bounding box center [296, 73] width 16 height 16
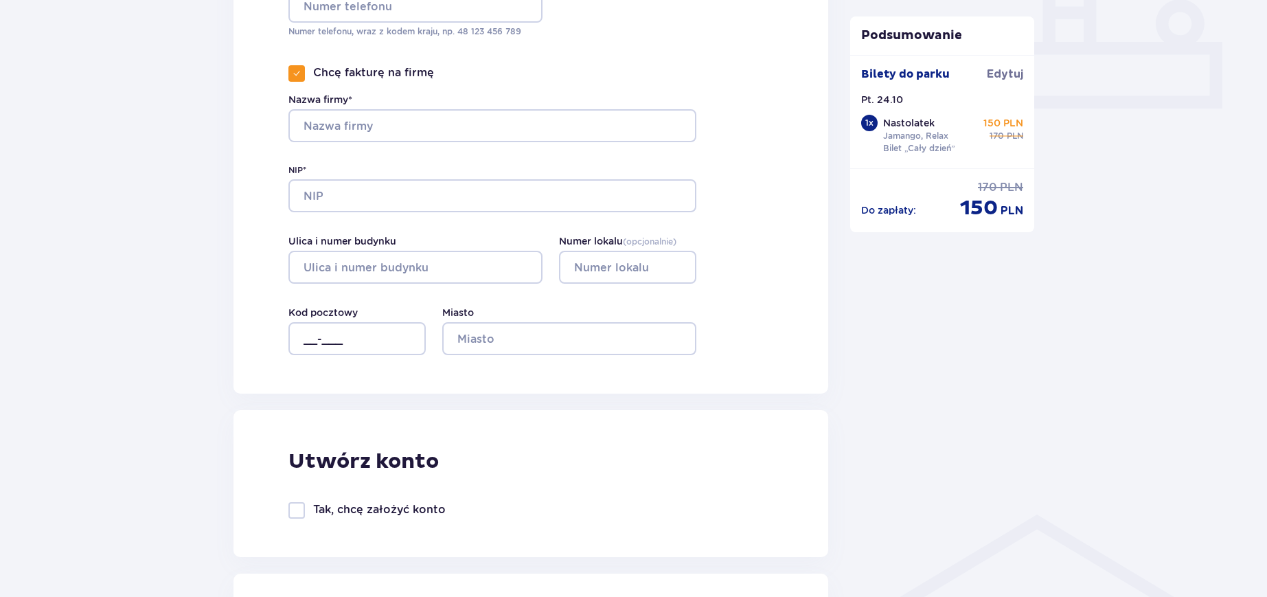
click at [299, 74] on span at bounding box center [297, 73] width 8 height 8
checkbox input "false"
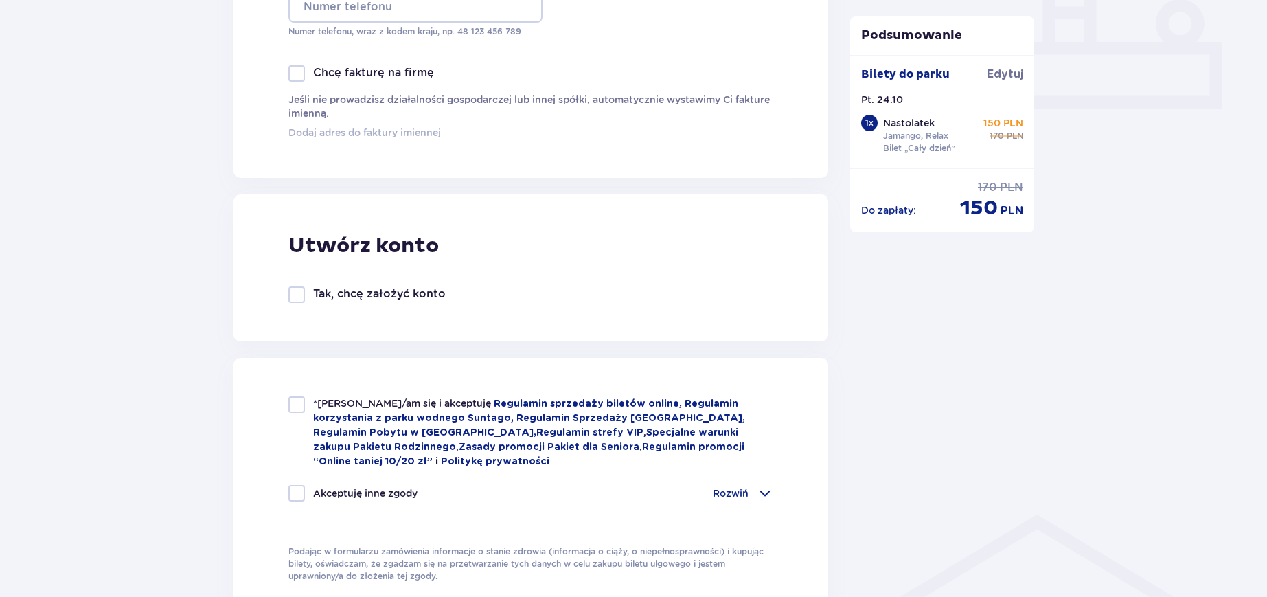
click at [326, 134] on span "Dodaj adres do faktury imiennej" at bounding box center [364, 133] width 152 height 14
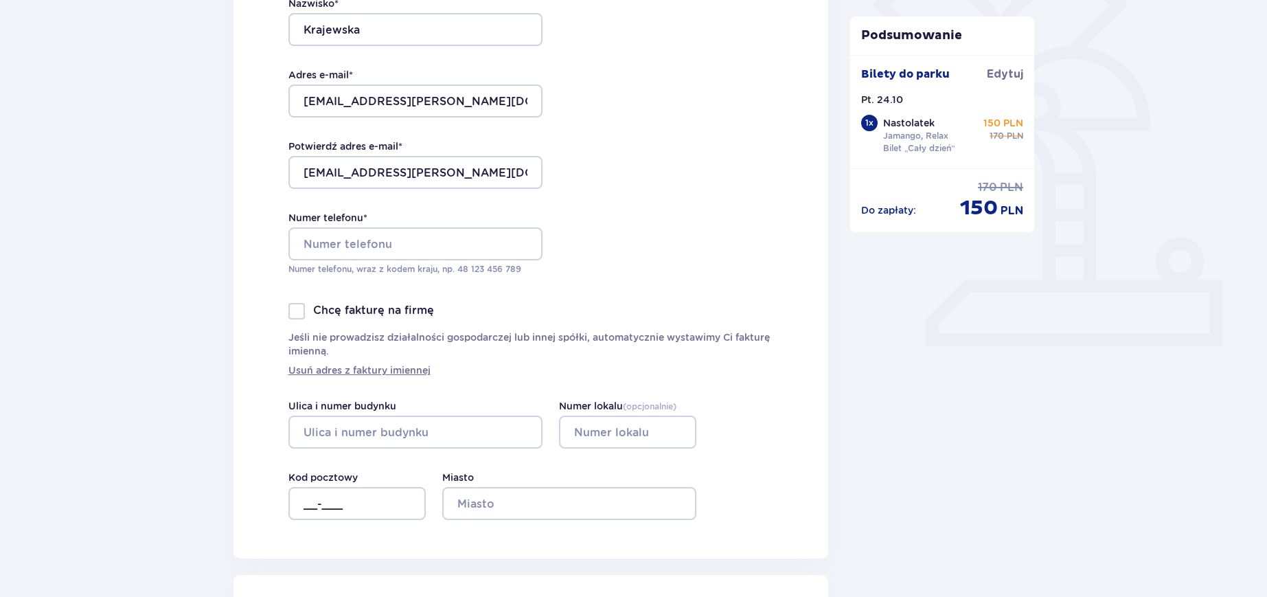
scroll to position [343, 0]
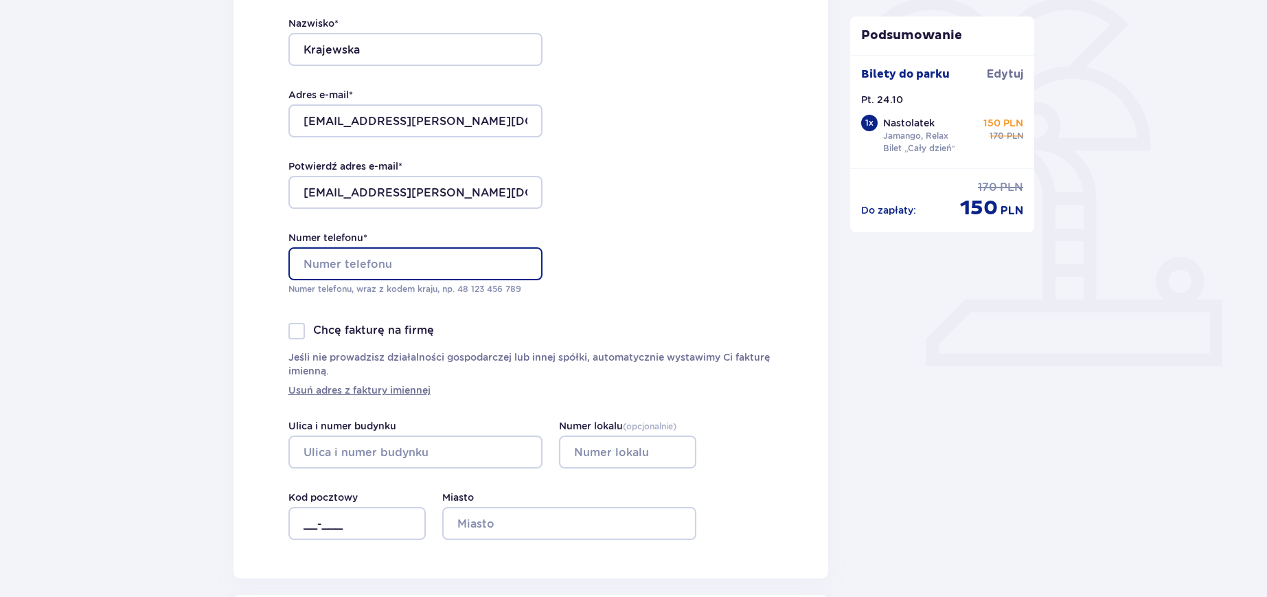
click at [349, 260] on input "Numer telefonu *" at bounding box center [415, 263] width 254 height 33
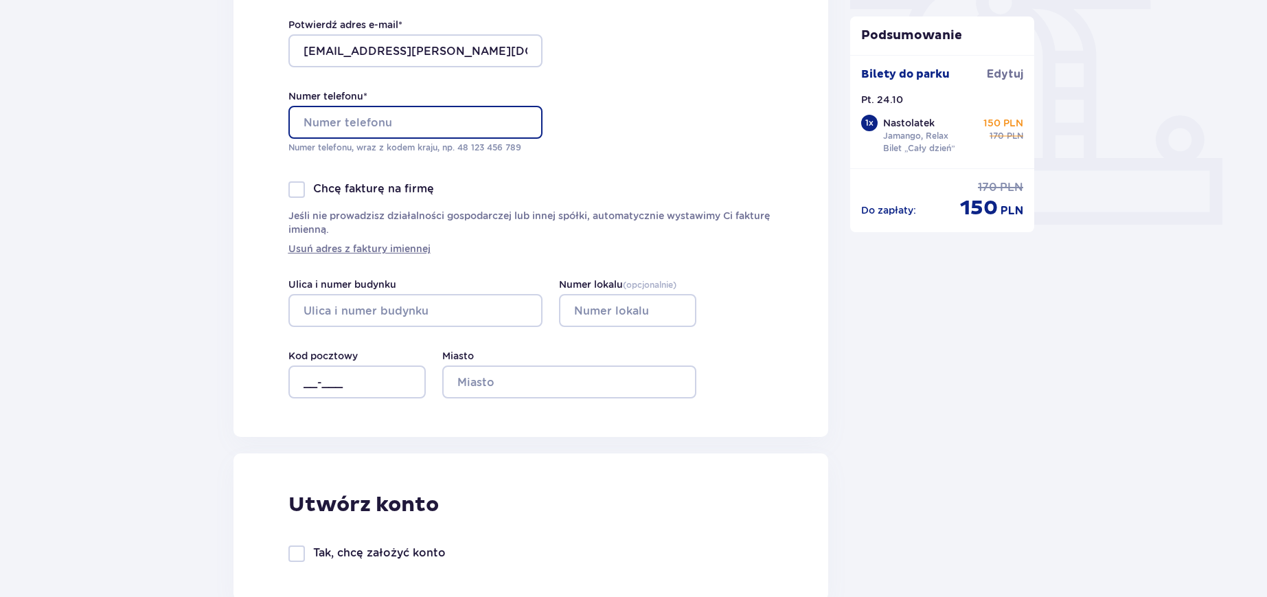
scroll to position [515, 0]
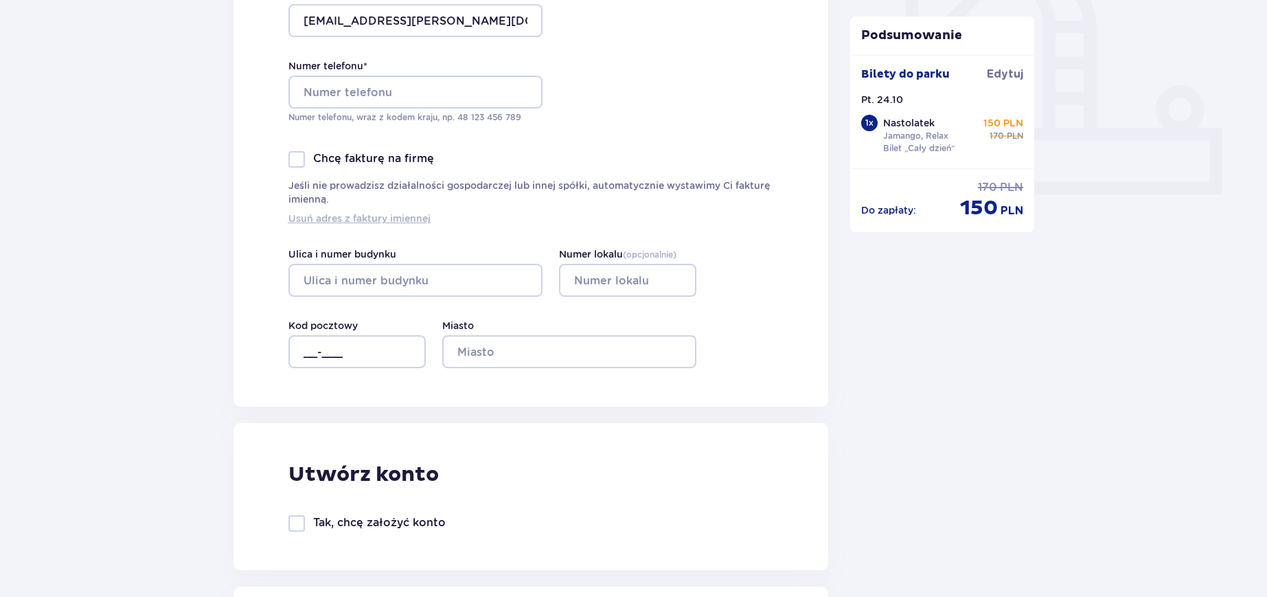
click at [304, 214] on span "Usuń adres z faktury imiennej" at bounding box center [359, 218] width 142 height 14
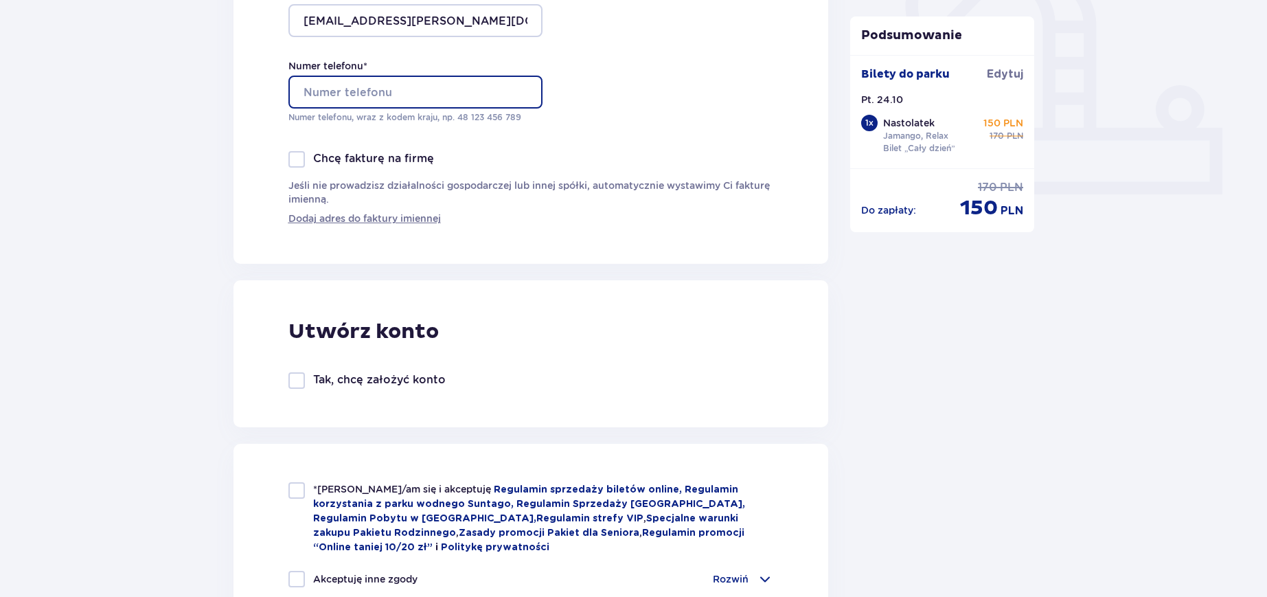
click at [343, 89] on input "Numer telefonu *" at bounding box center [415, 92] width 254 height 33
type input "732900623"
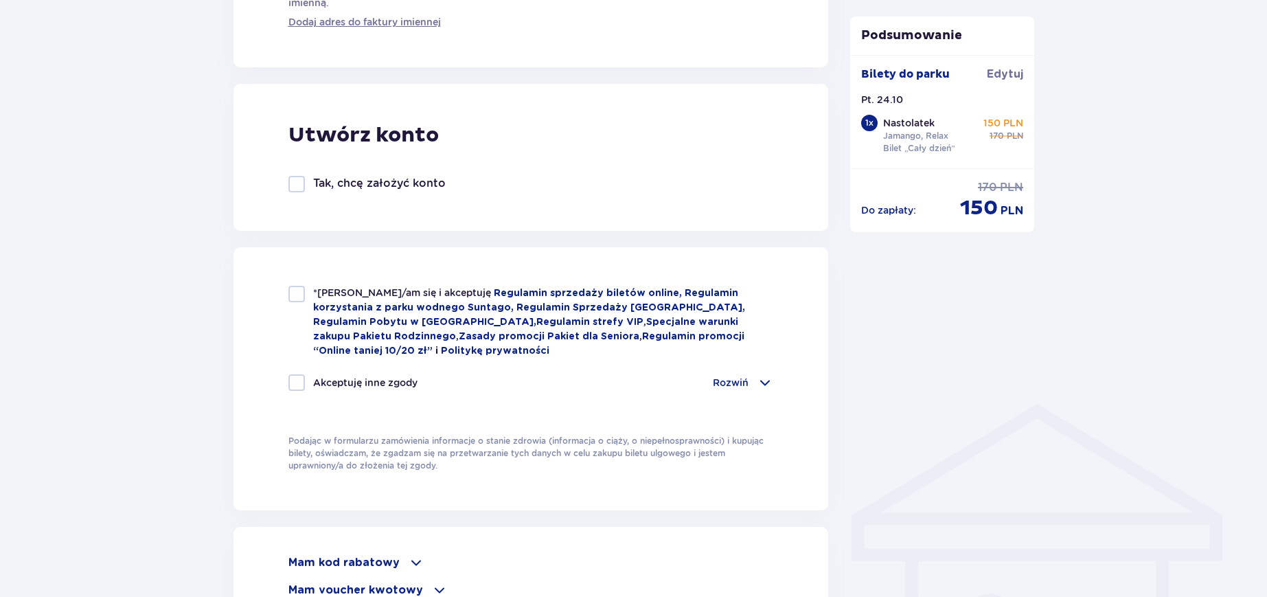
scroll to position [772, 0]
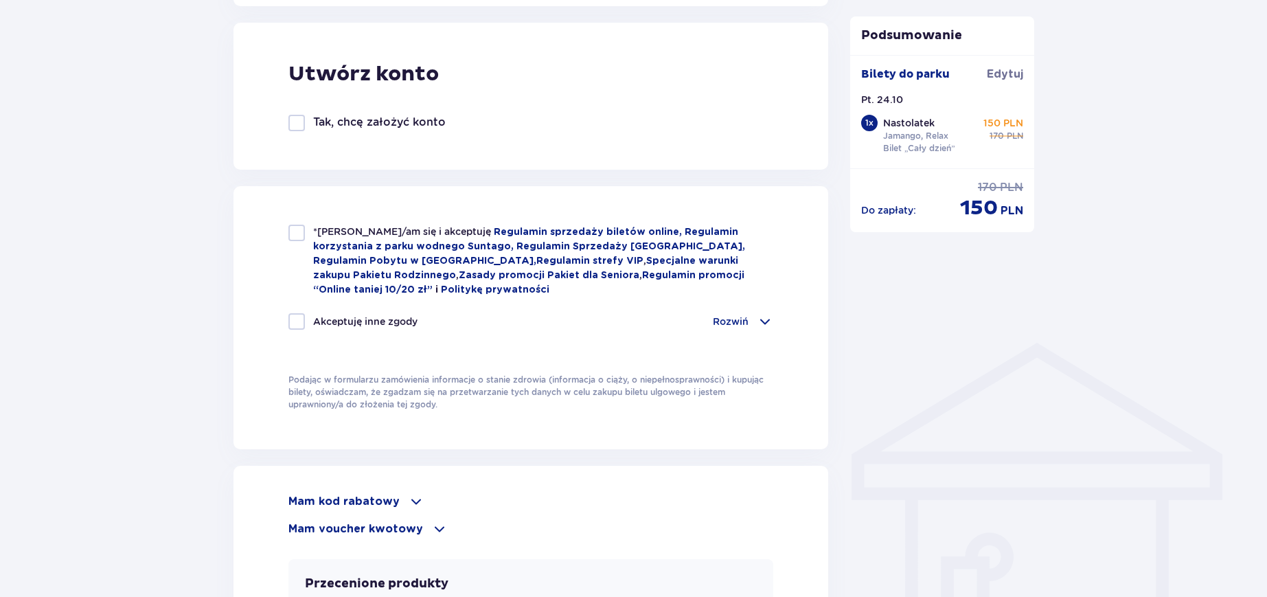
click at [294, 229] on div at bounding box center [296, 233] width 16 height 16
checkbox input "true"
click at [751, 314] on div "Rozwiń" at bounding box center [743, 321] width 60 height 16
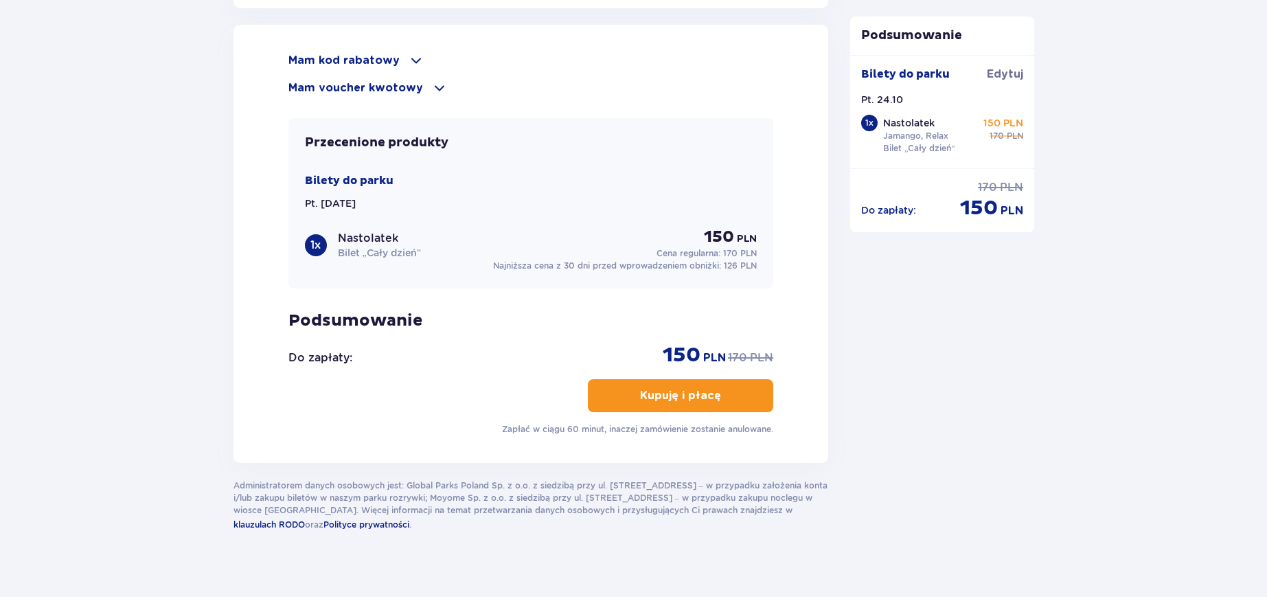
scroll to position [1584, 0]
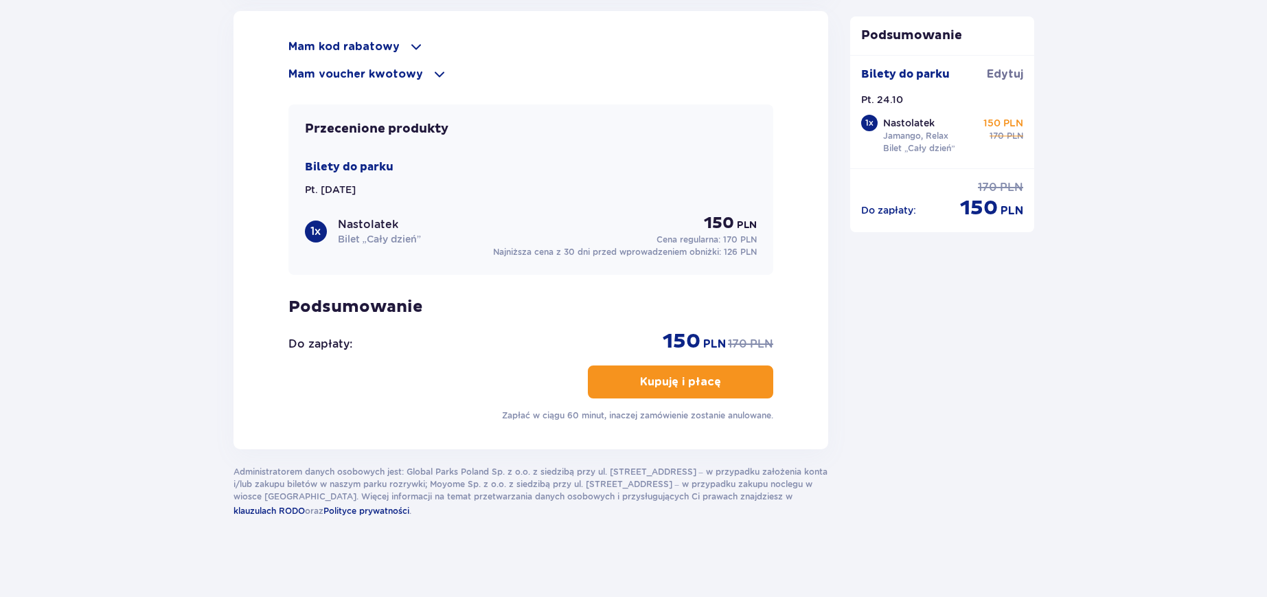
click at [720, 385] on span "button" at bounding box center [723, 382] width 16 height 16
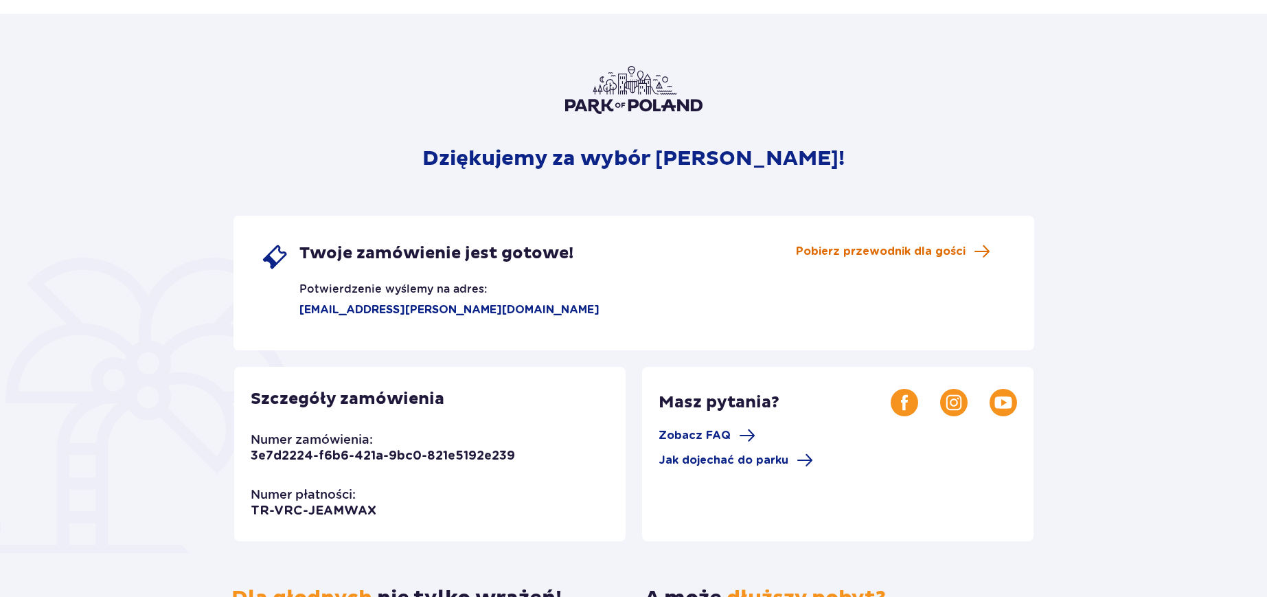
scroll to position [86, 0]
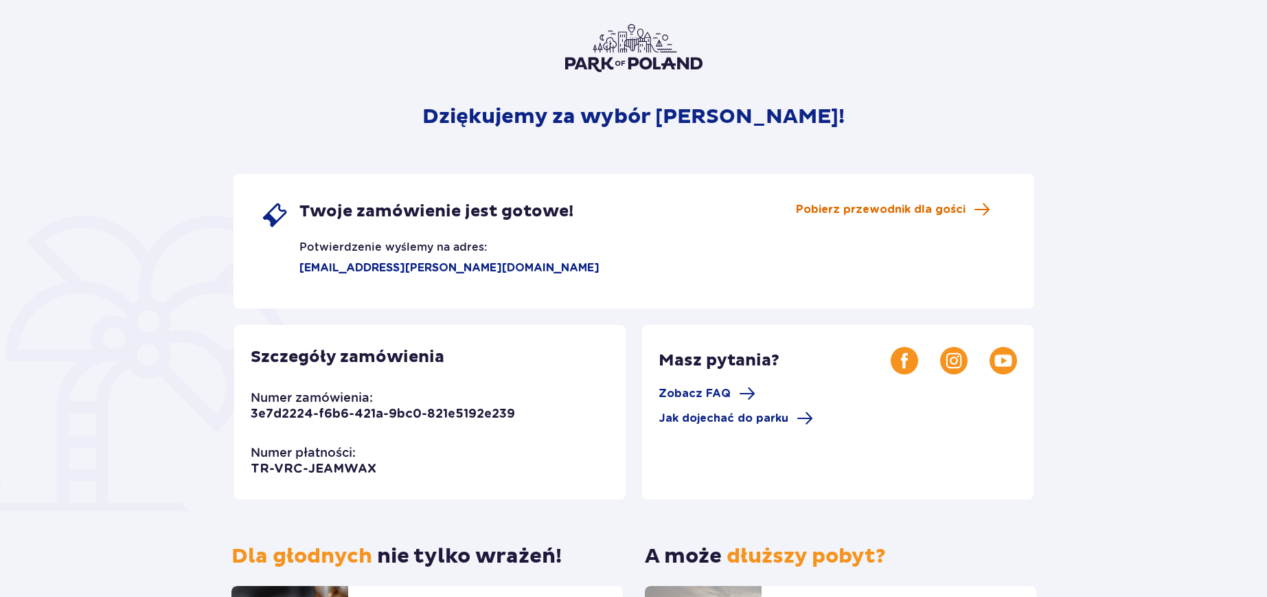
click at [852, 204] on span "Pobierz przewodnik dla gości" at bounding box center [881, 209] width 170 height 15
click at [428, 308] on div "Twoje zamówienie jest gotowe! Potwierdzenie wyślemy na adres: marta.d.krajewska…" at bounding box center [633, 241] width 801 height 135
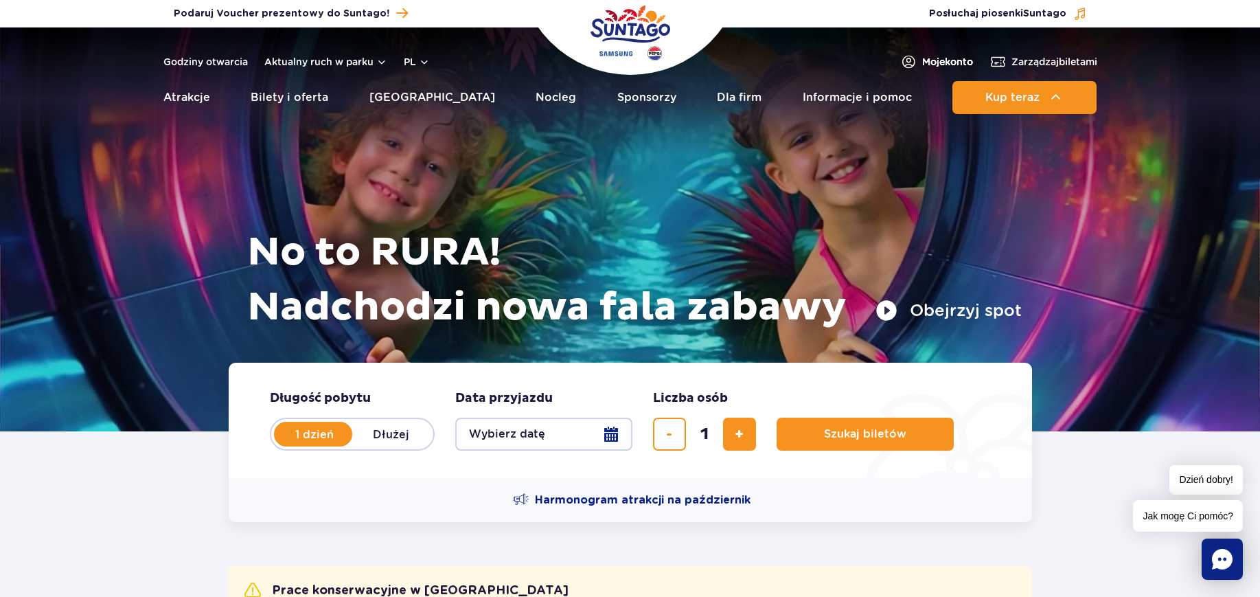
click at [956, 61] on span "Moje konto" at bounding box center [947, 62] width 51 height 14
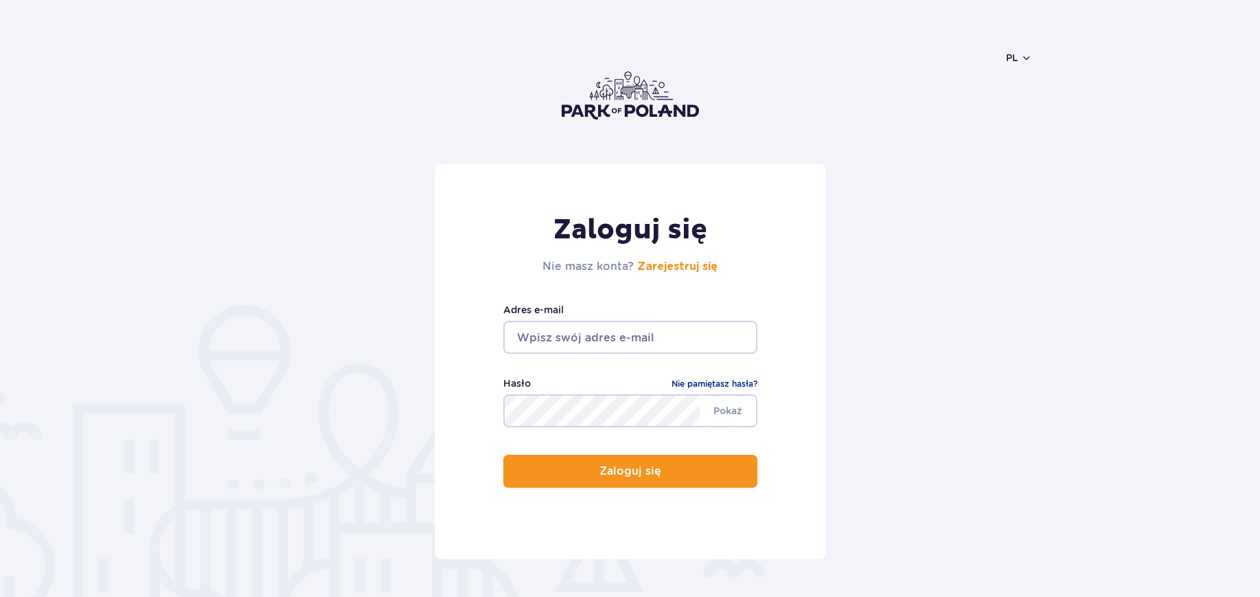
click at [663, 330] on input "email" at bounding box center [630, 337] width 254 height 33
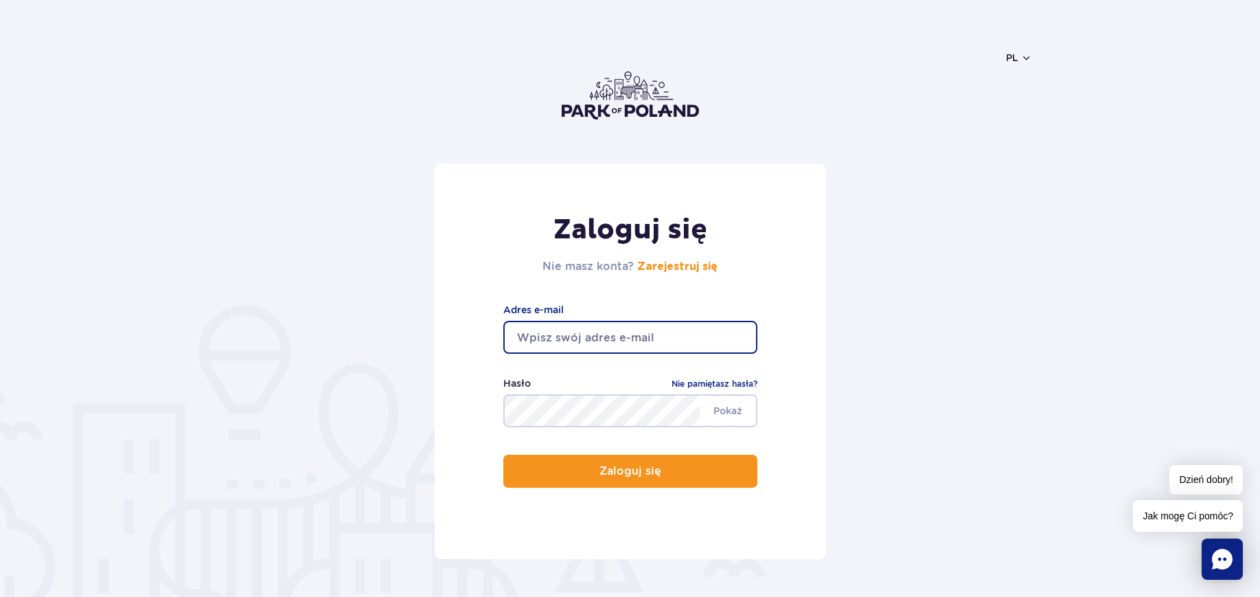
type input "marta.d.krajewska@gmail.com"
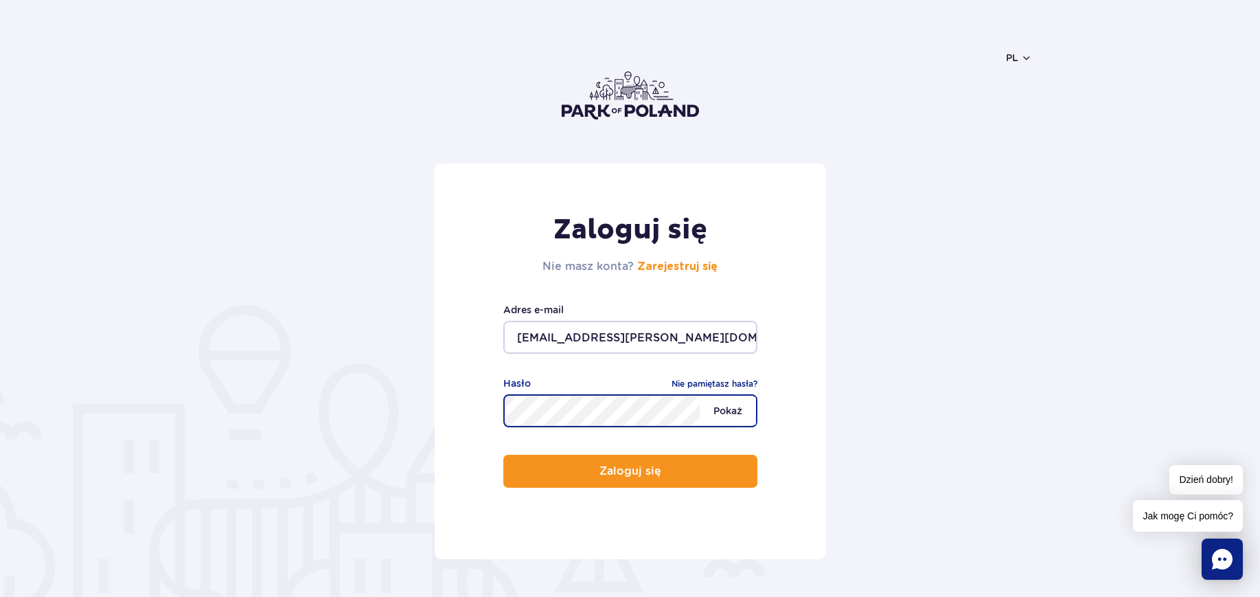
click at [726, 407] on span "Pokaż" at bounding box center [728, 410] width 56 height 29
click at [726, 409] on span "Ukryj" at bounding box center [729, 410] width 53 height 29
click at [726, 409] on span "Pokaż" at bounding box center [728, 410] width 56 height 29
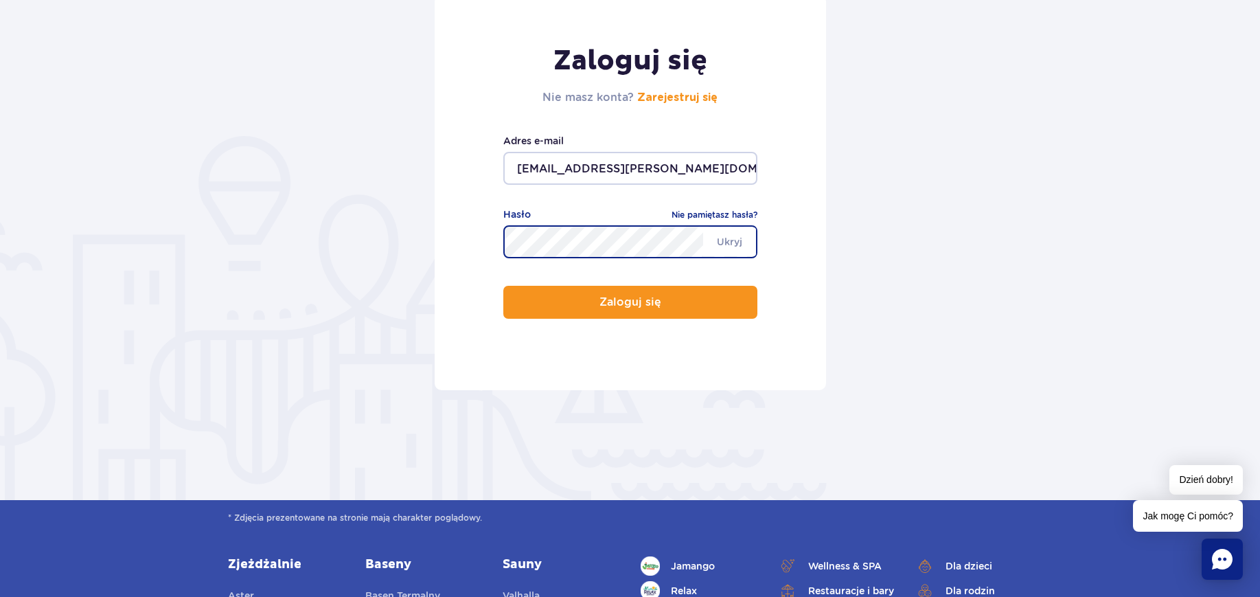
scroll to position [172, 0]
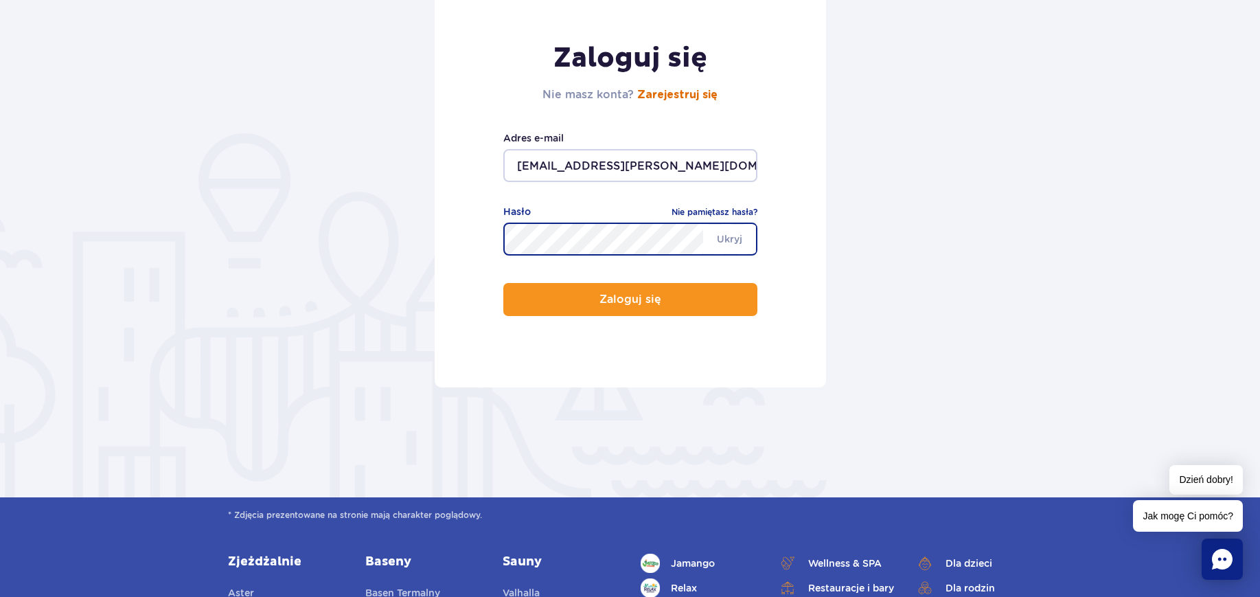
click at [664, 91] on link "Zarejestruj się" at bounding box center [677, 94] width 80 height 11
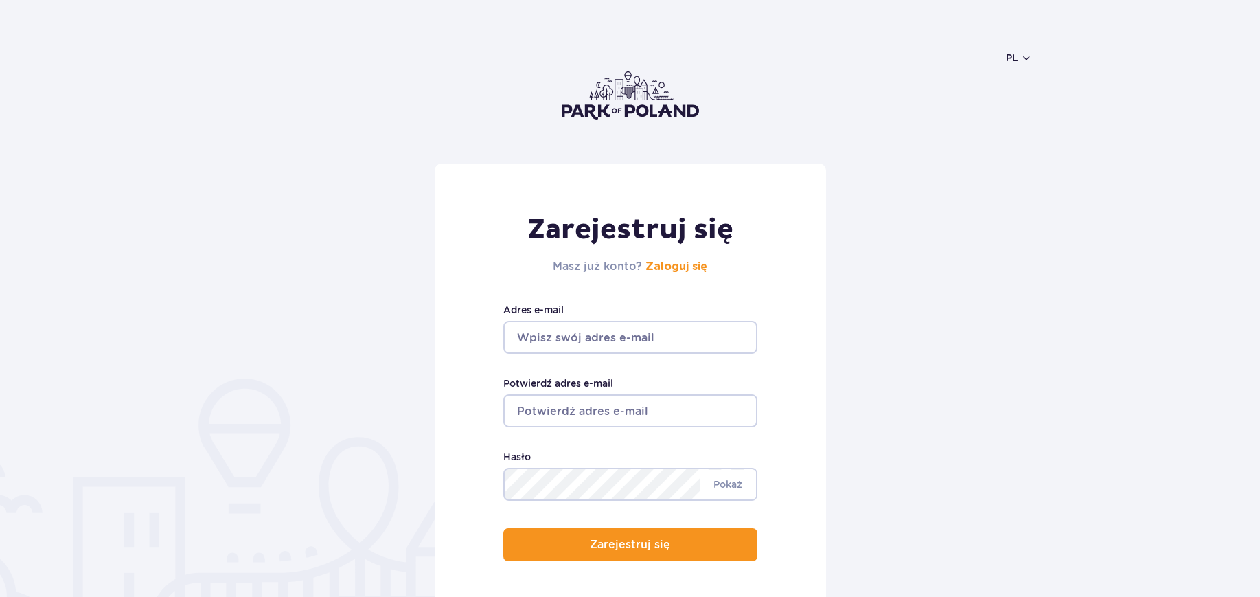
click at [584, 343] on input "Adres e-mail" at bounding box center [630, 337] width 254 height 33
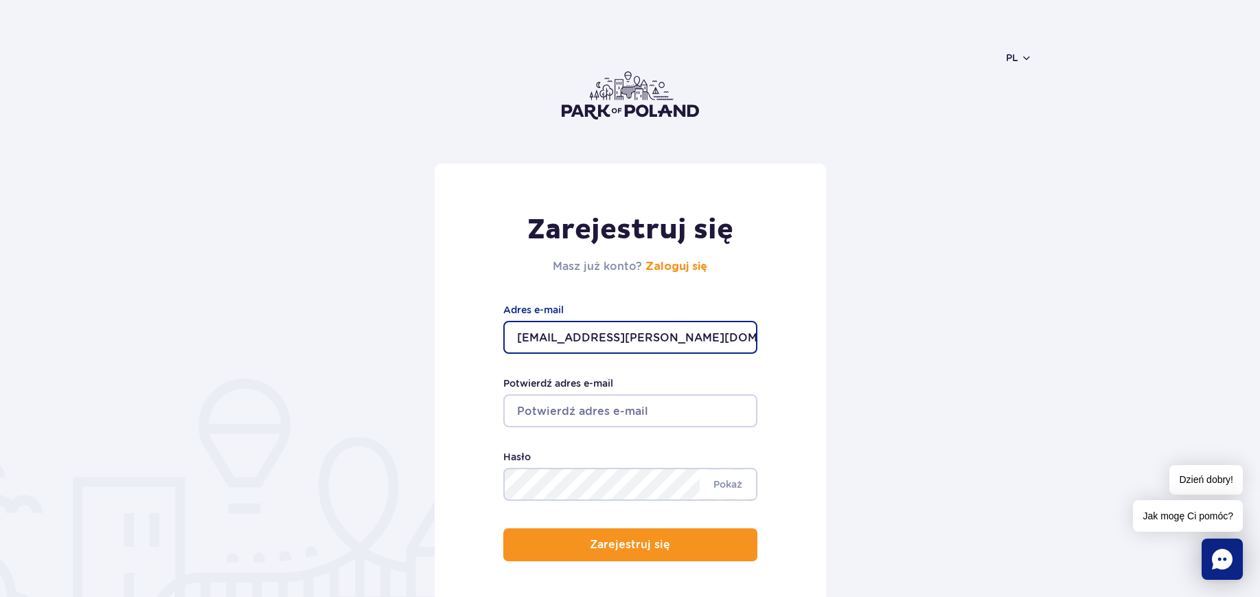
type input "marta.d.krajewska@gmail.com"
click at [637, 404] on input "Potwierdź adres e-mail" at bounding box center [630, 410] width 254 height 33
drag, startPoint x: 710, startPoint y: 338, endPoint x: 501, endPoint y: 334, distance: 208.8
click at [501, 334] on div "Zarejestruj się Masz już konto? Zaloguj się marta.d.krajewska@gmail.com Adres e…" at bounding box center [630, 397] width 391 height 469
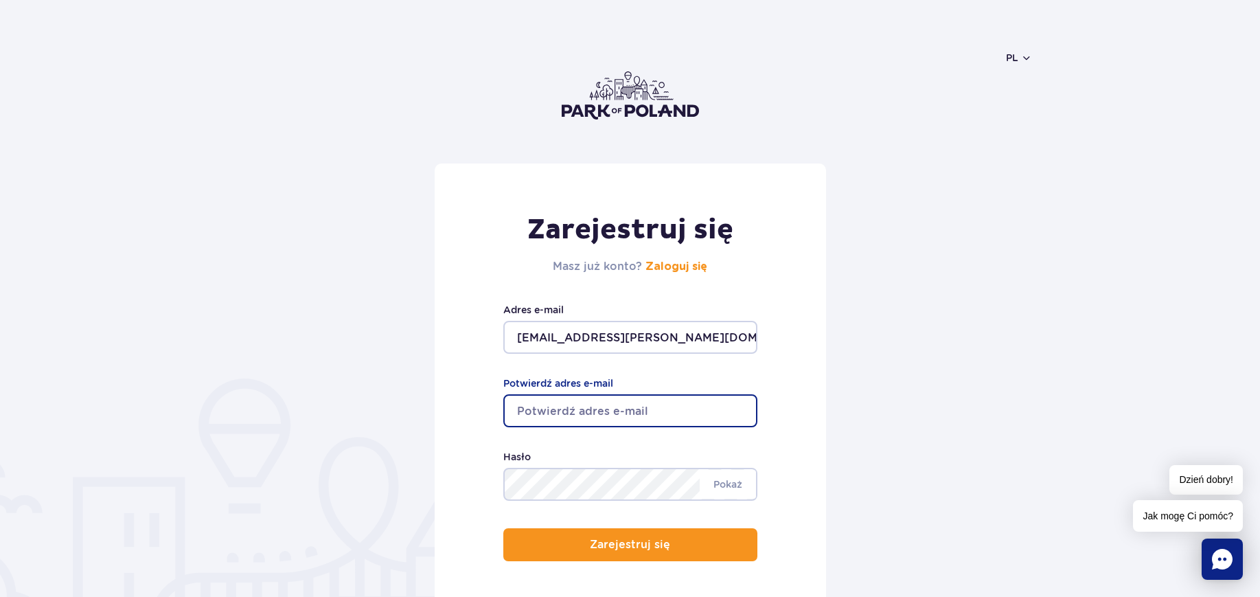
click at [602, 403] on input "Potwierdź adres e-mail" at bounding box center [630, 410] width 254 height 33
paste input "marta.d.krajewska@gmail.com"
type input "marta.d.krajewska@gmail.com"
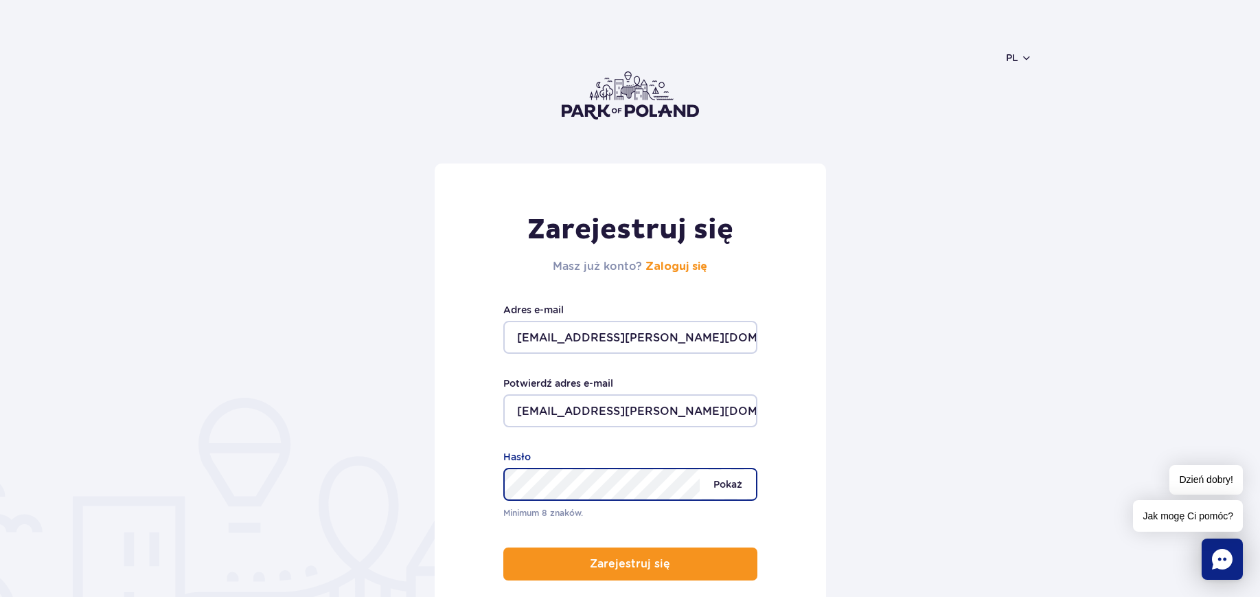
click at [733, 484] on span "Pokaż" at bounding box center [728, 484] width 56 height 29
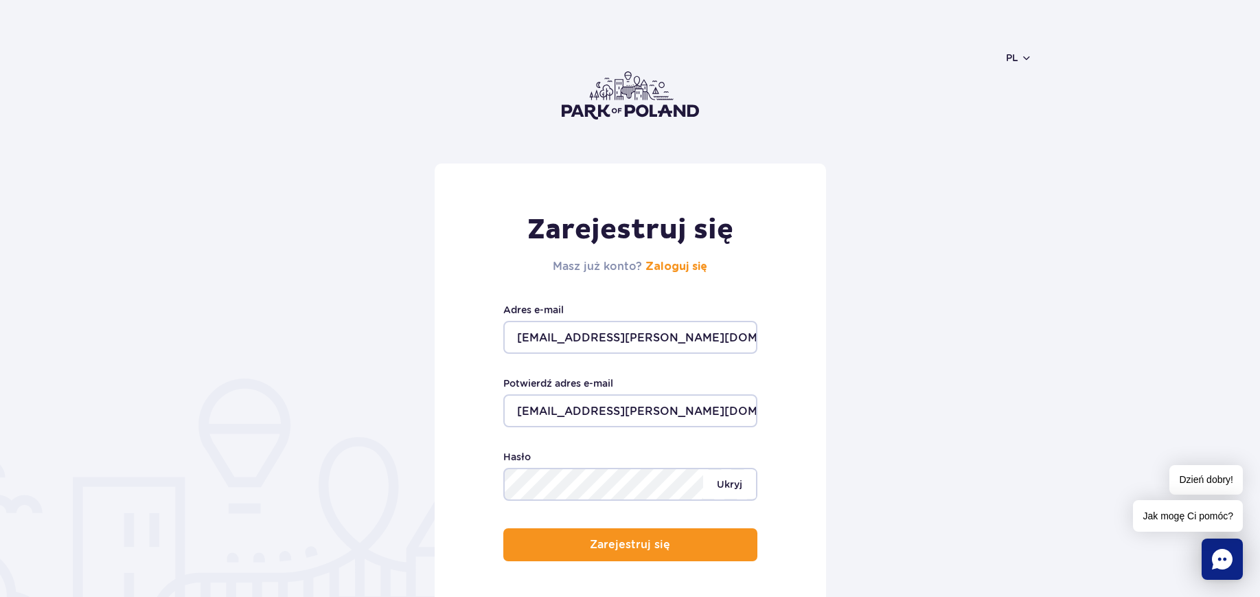
click at [733, 484] on span "Ukryj" at bounding box center [729, 484] width 53 height 29
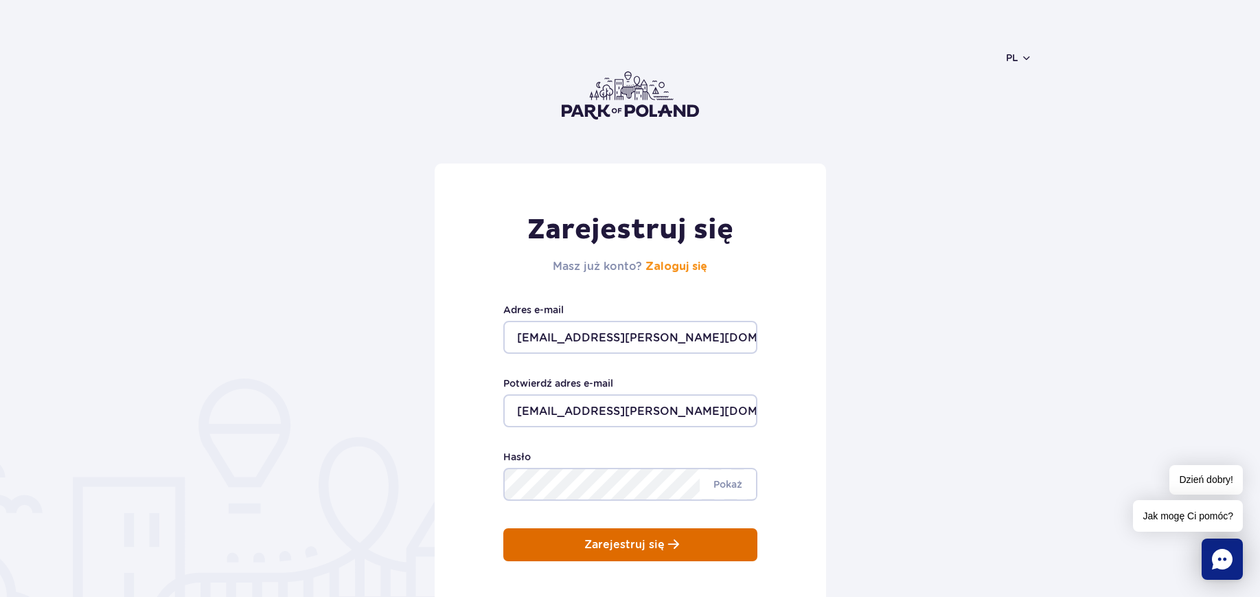
click at [690, 542] on button "Zarejestruj się" at bounding box center [630, 544] width 254 height 33
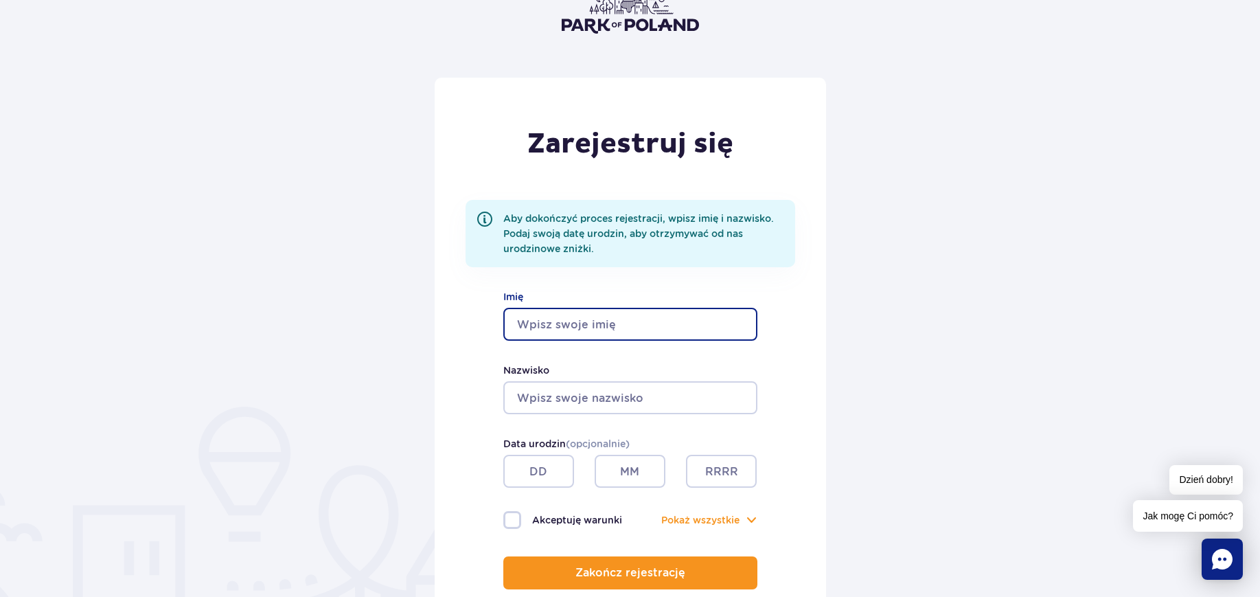
click at [606, 319] on input "Imię" at bounding box center [630, 324] width 254 height 33
type input "[PERSON_NAME]"
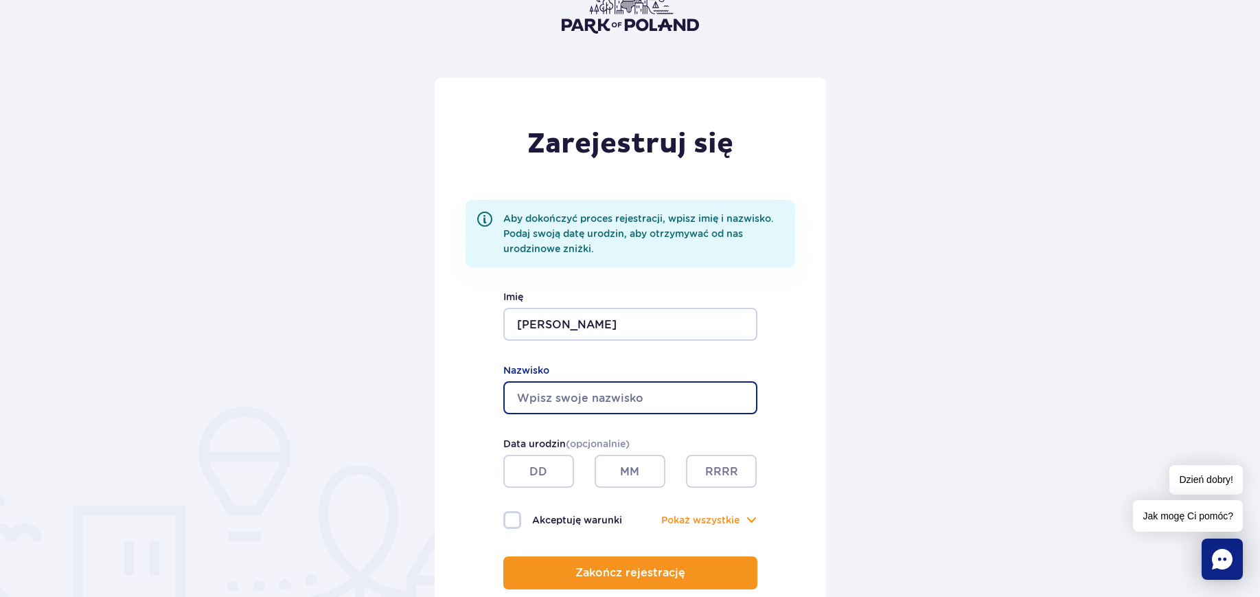
click at [593, 401] on input "Nazwisko" at bounding box center [630, 397] width 254 height 33
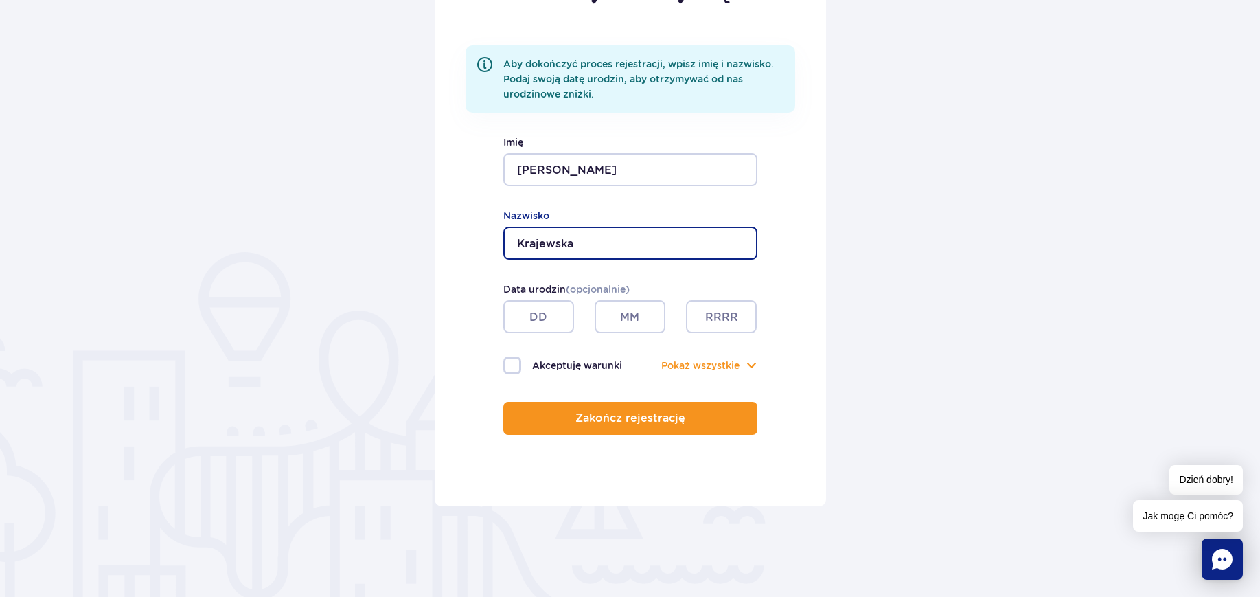
scroll to position [343, 0]
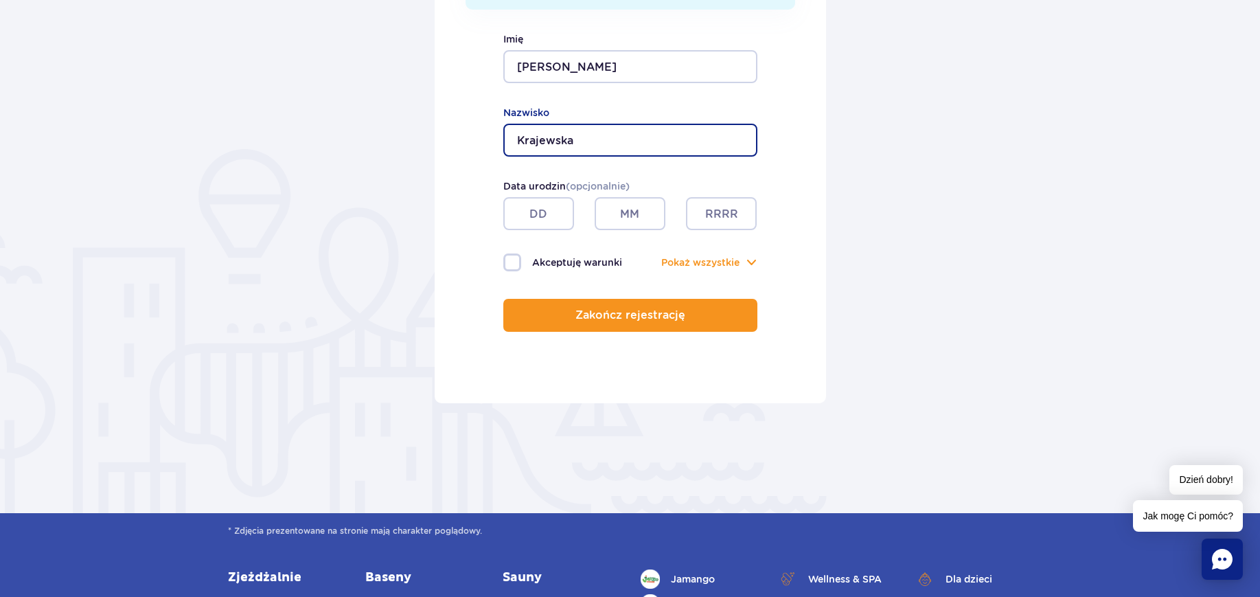
type input "Krajewska"
click at [541, 212] on input "text" at bounding box center [538, 213] width 71 height 33
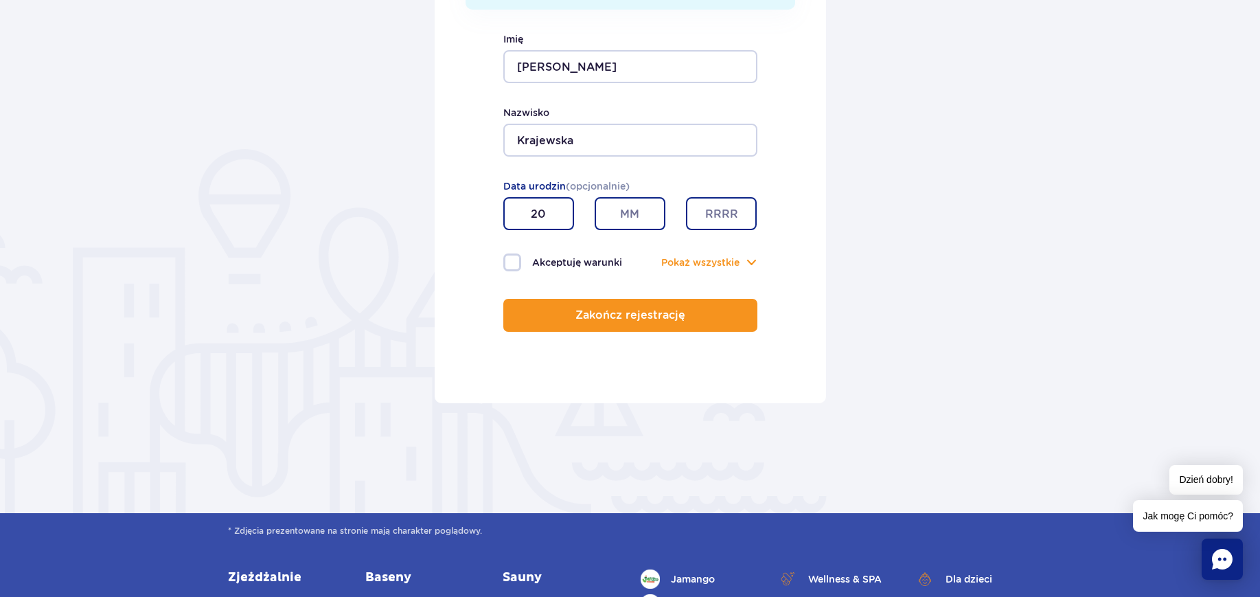
type input "20"
click at [639, 218] on input "text" at bounding box center [630, 213] width 71 height 33
type input "05"
click at [716, 205] on input "text" at bounding box center [721, 213] width 71 height 33
type input "2008"
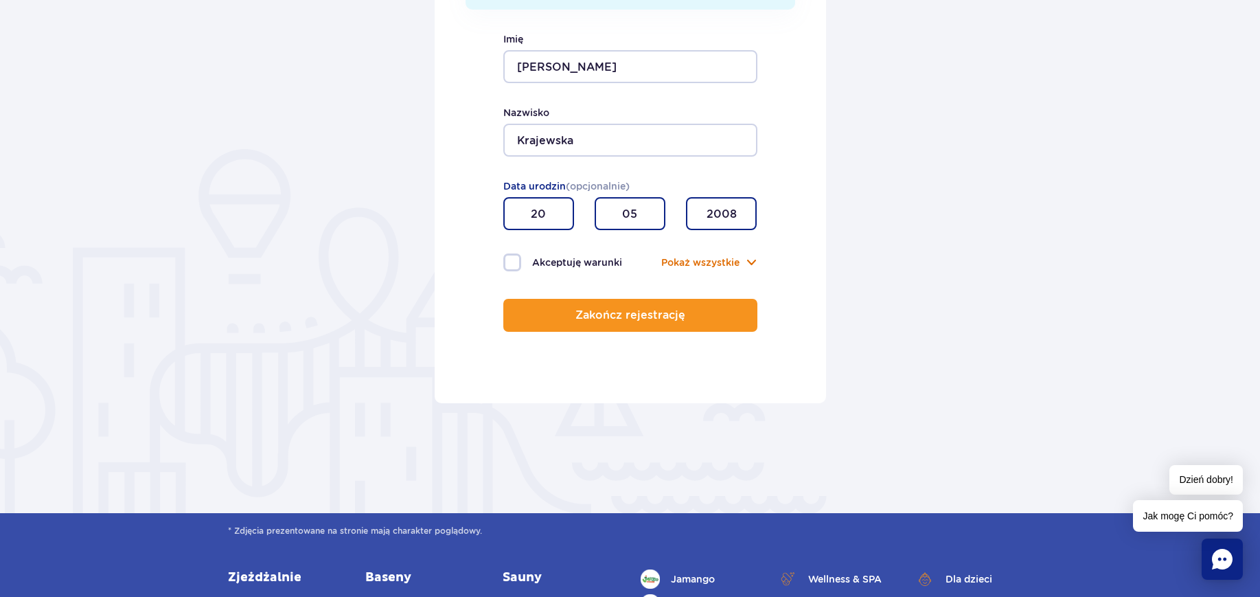
click at [720, 262] on button "Pokaż wszystkie" at bounding box center [700, 262] width 78 height 15
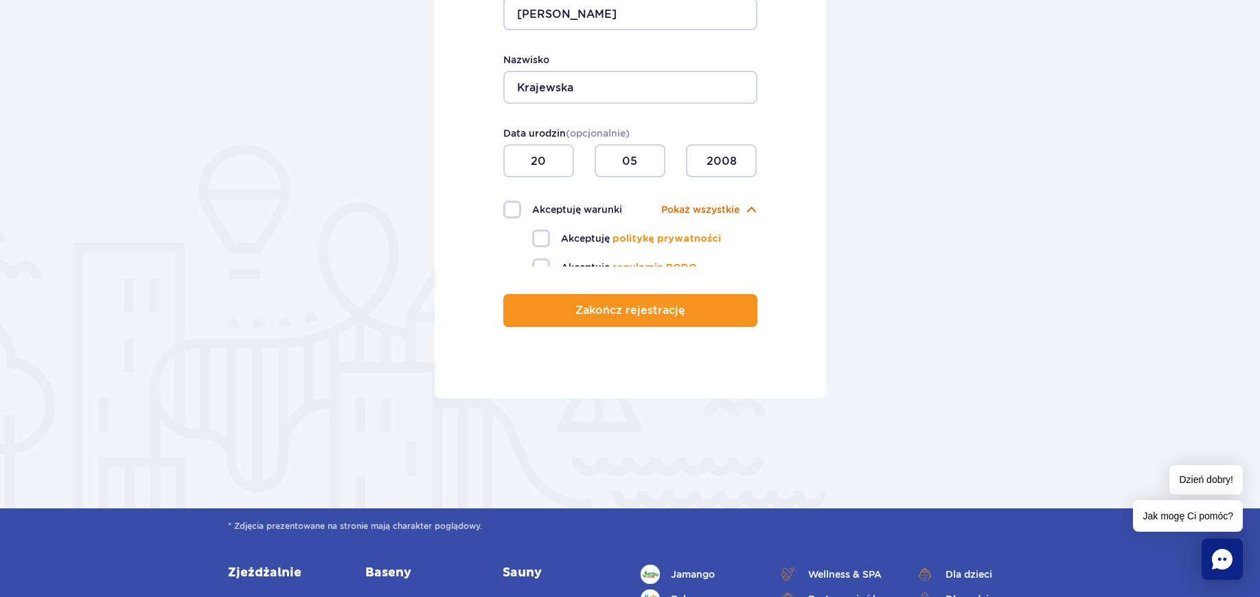
scroll to position [401, 0]
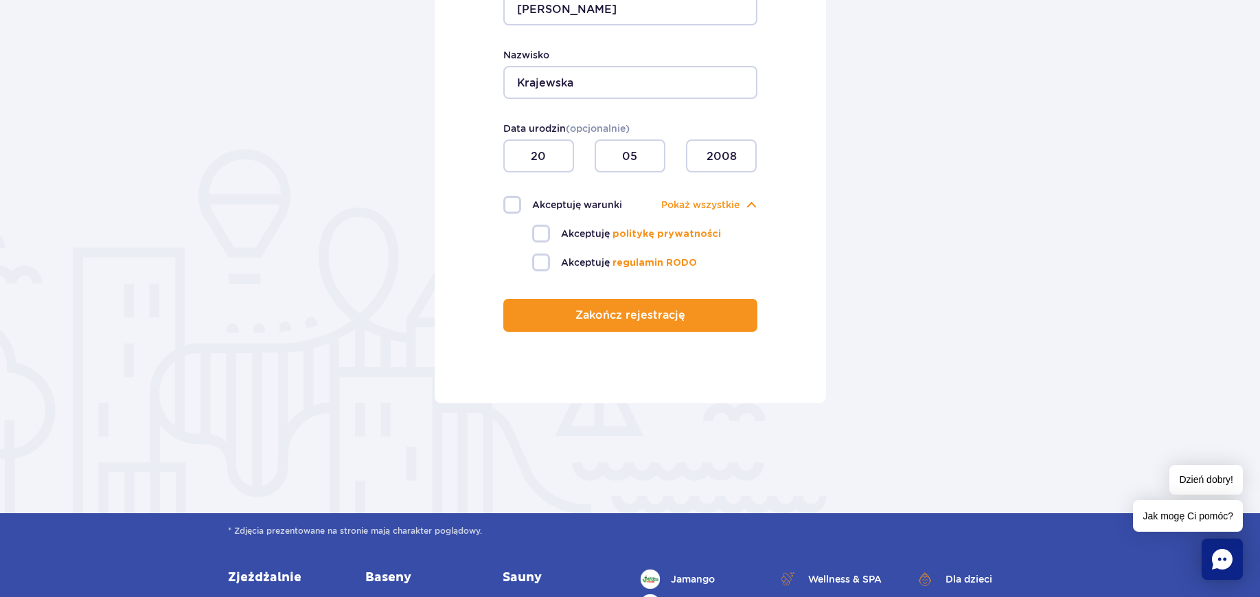
click at [509, 200] on label "Akceptuję warunki" at bounding box center [566, 205] width 127 height 18
click at [509, 198] on input "Akceptuję warunki" at bounding box center [510, 197] width 15 height 3
checkbox input "true"
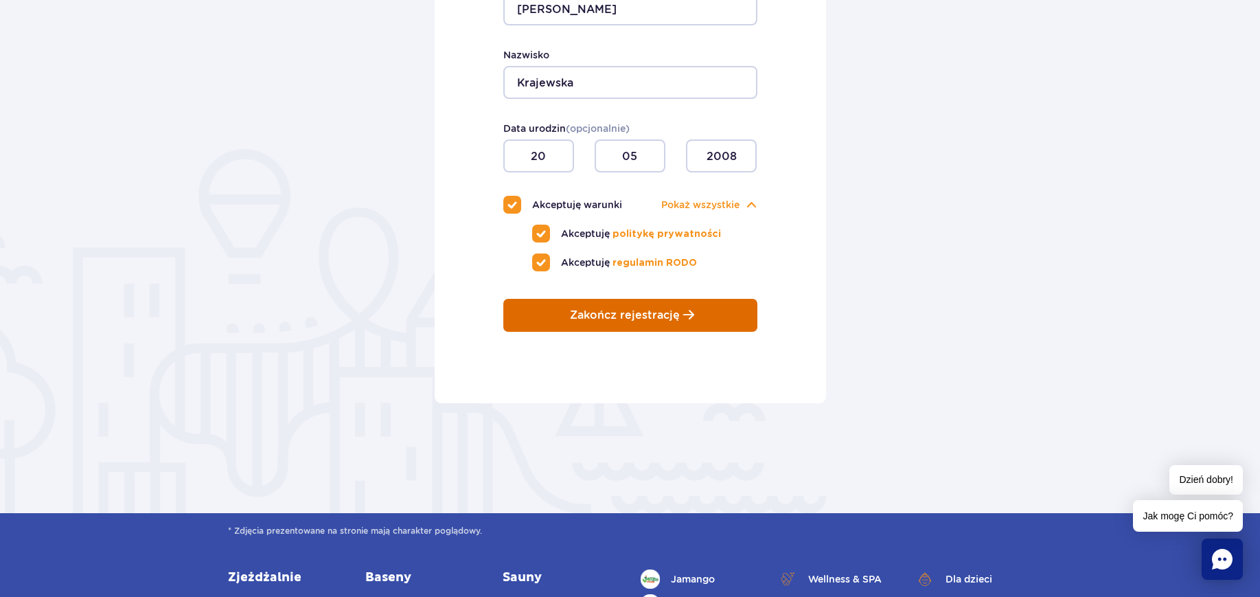
click at [555, 309] on button "Zakończ rejestrację" at bounding box center [630, 315] width 254 height 33
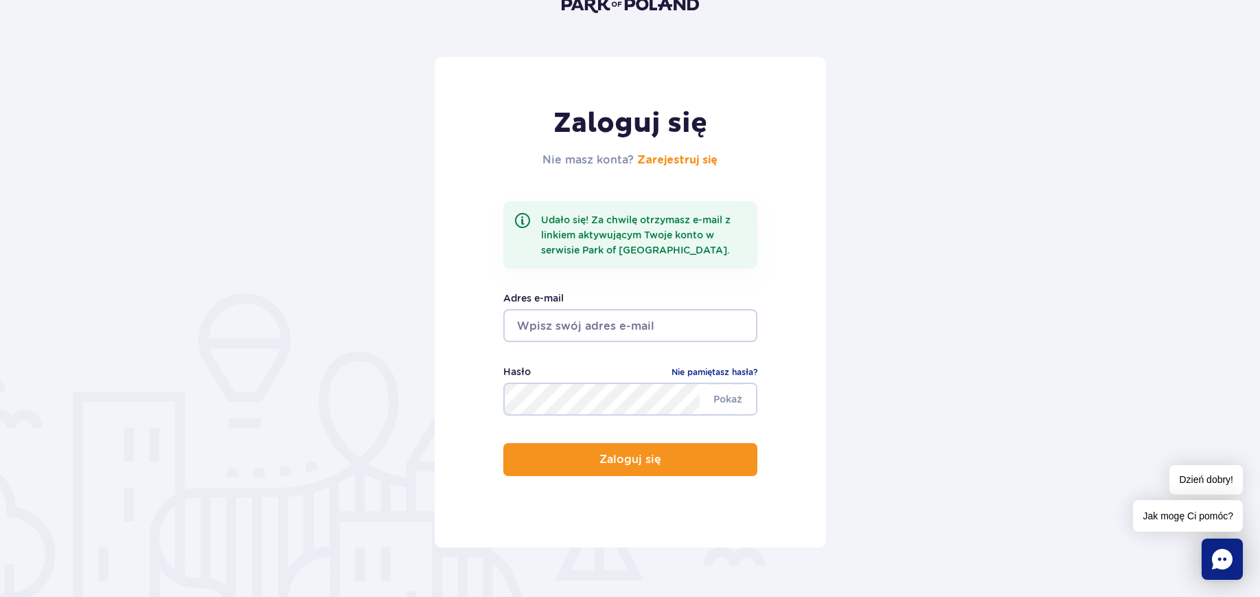
scroll to position [172, 0]
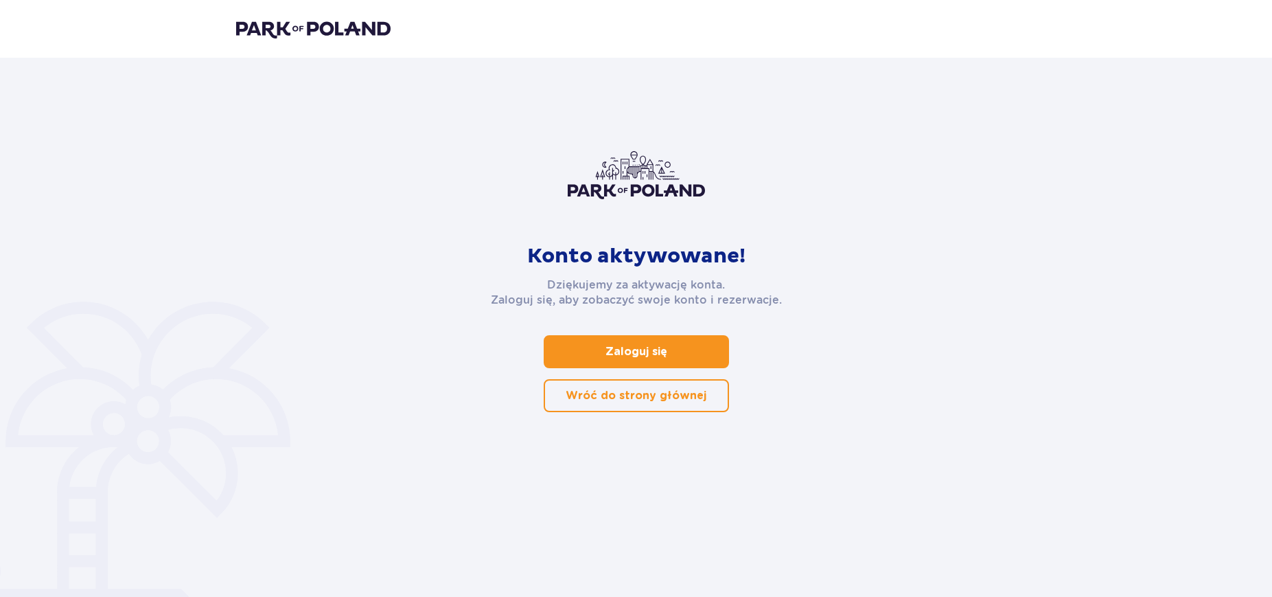
click at [649, 360] on link "Zaloguj się" at bounding box center [636, 351] width 185 height 33
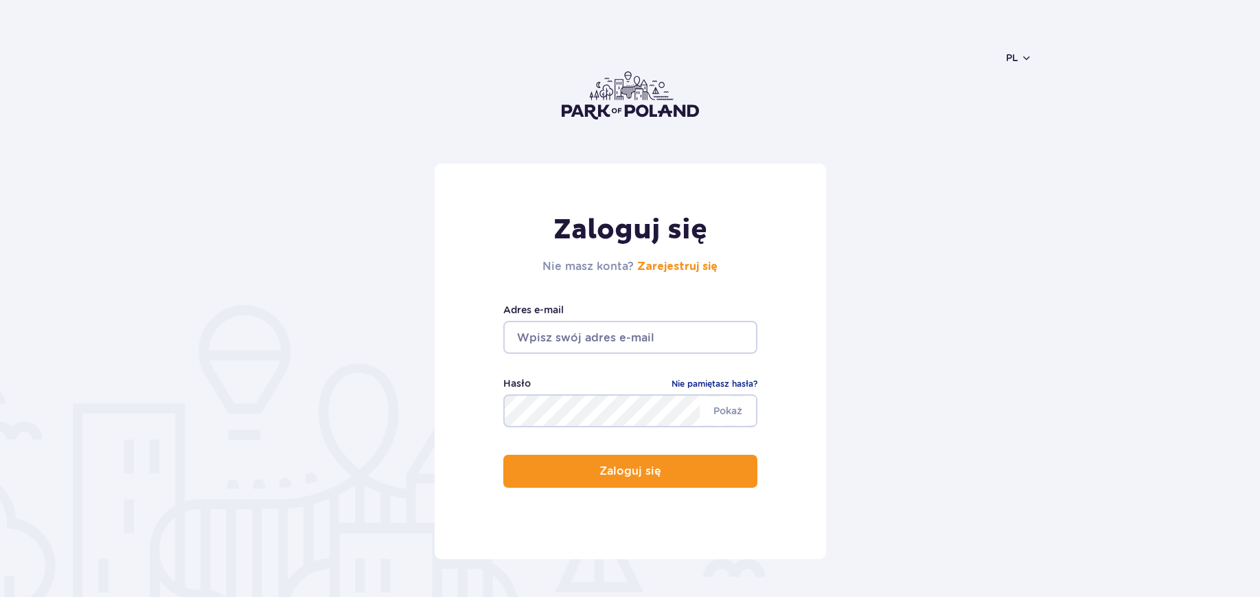
click at [645, 336] on input "email" at bounding box center [630, 337] width 254 height 33
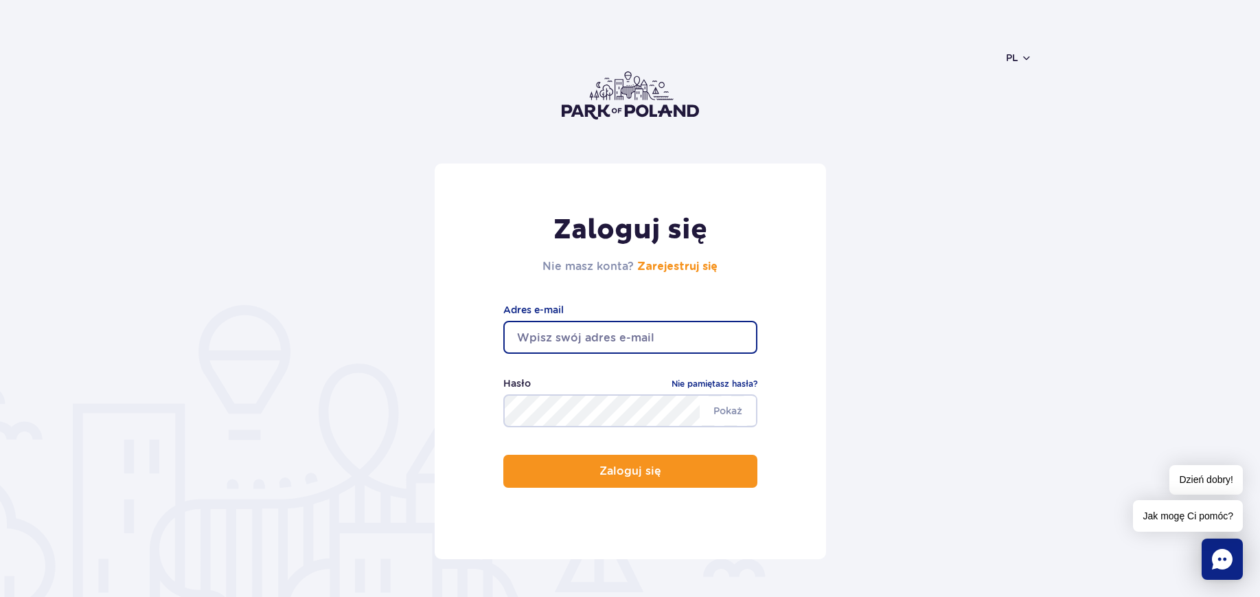
type input "[EMAIL_ADDRESS][PERSON_NAME][DOMAIN_NAME]"
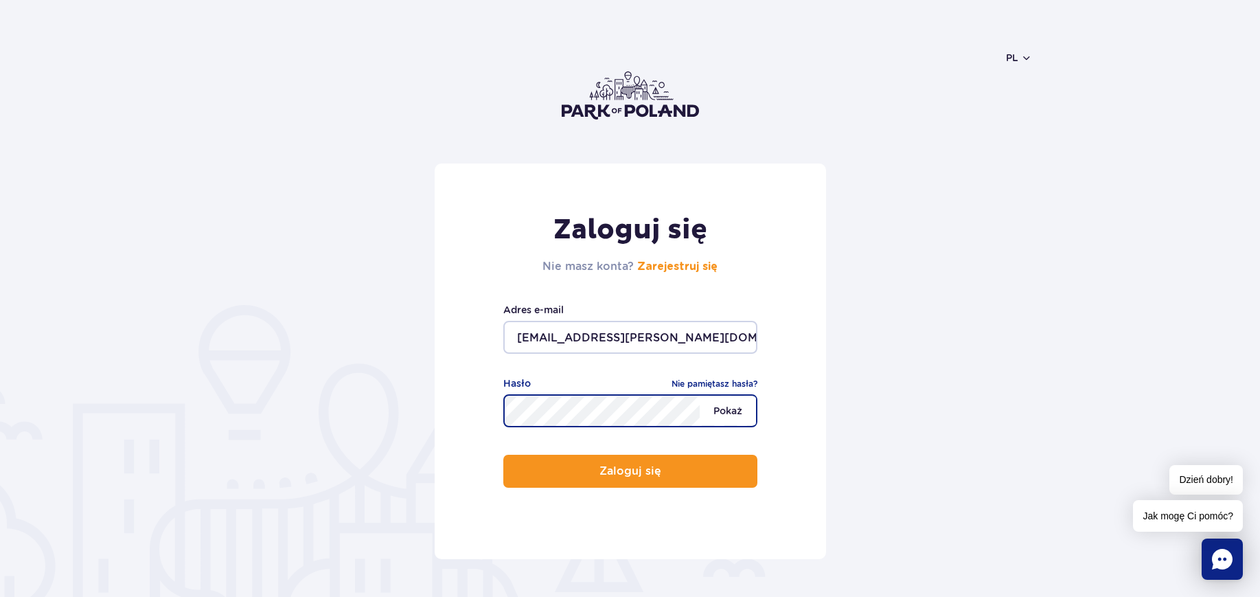
click at [738, 407] on span "Pokaż" at bounding box center [728, 410] width 56 height 29
click at [737, 406] on span "Ukryj" at bounding box center [729, 410] width 53 height 29
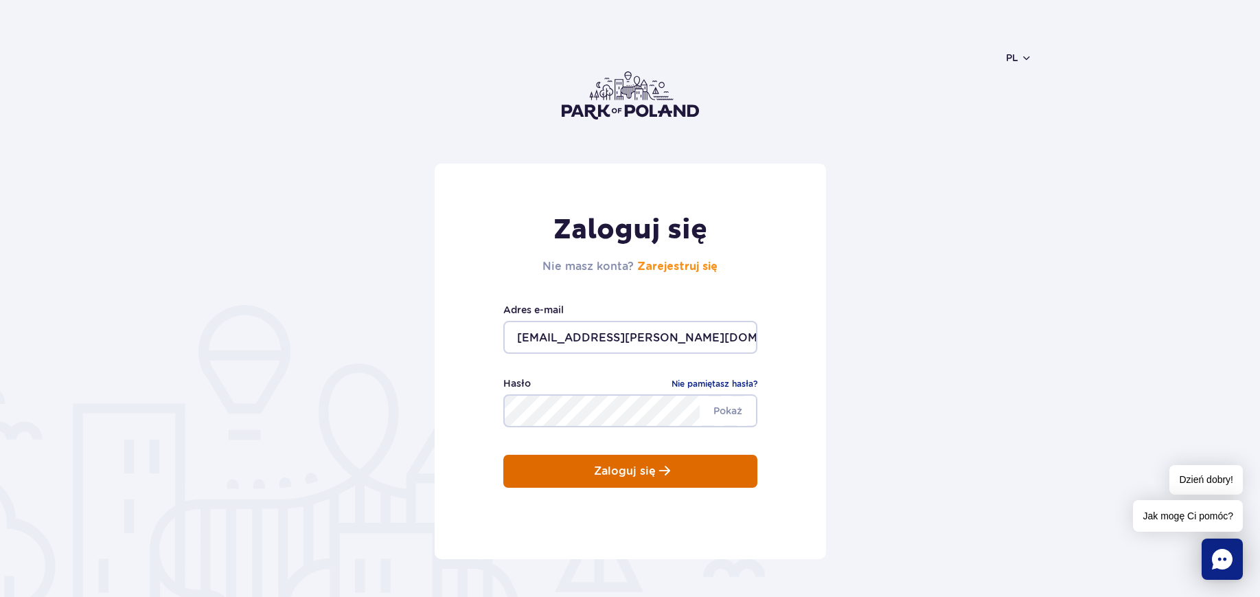
click at [690, 470] on button "Zaloguj się" at bounding box center [630, 471] width 254 height 33
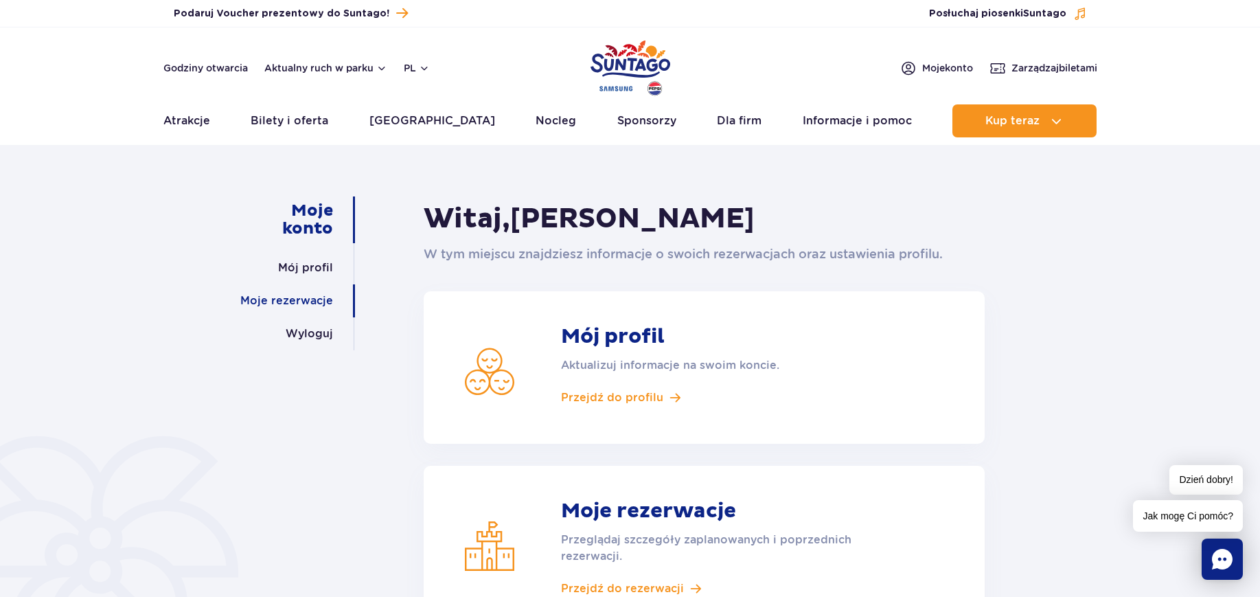
click at [308, 308] on link "Moje rezerwacje" at bounding box center [286, 300] width 93 height 33
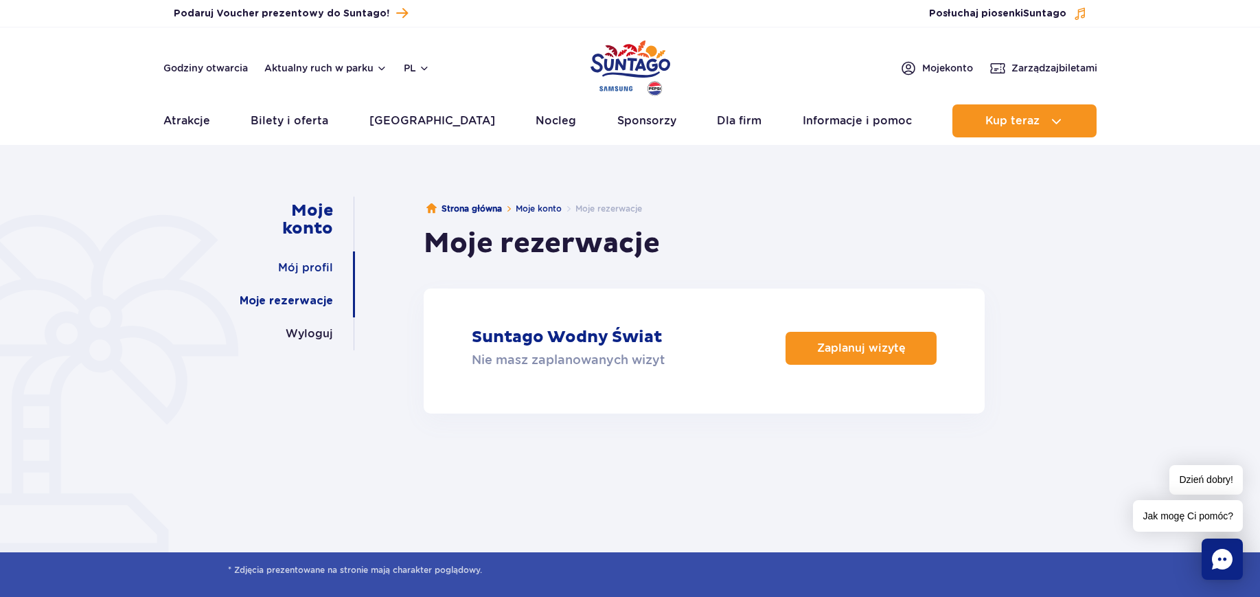
click at [306, 261] on link "Mój profil" at bounding box center [305, 267] width 55 height 33
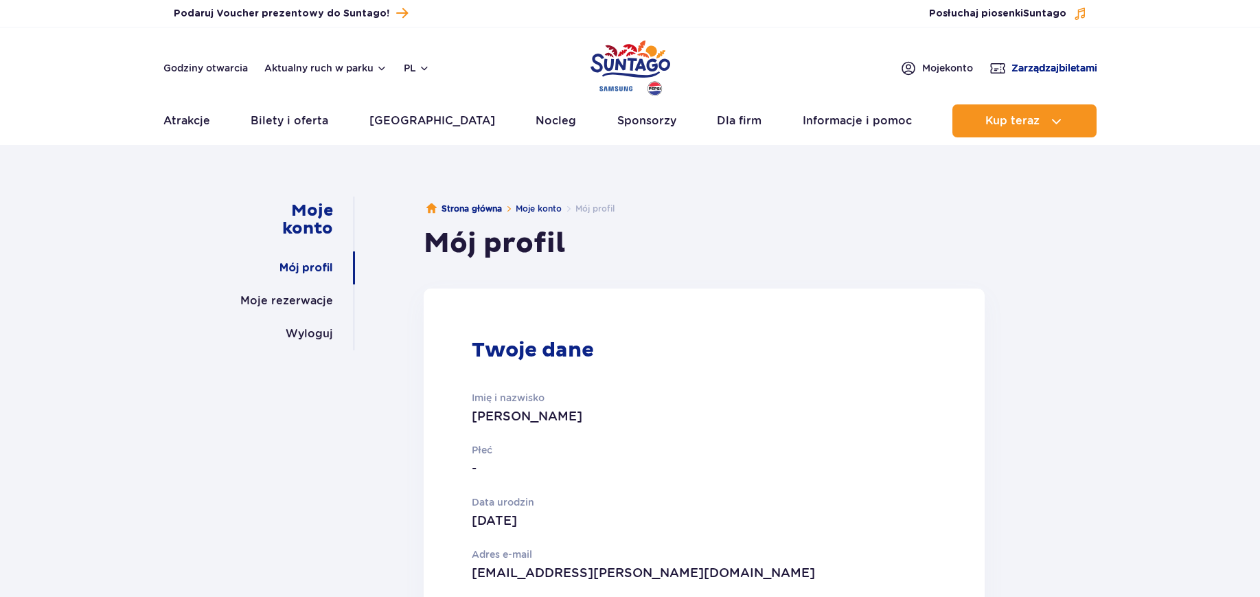
click at [1046, 72] on span "Zarządzaj biletami" at bounding box center [1054, 68] width 86 height 14
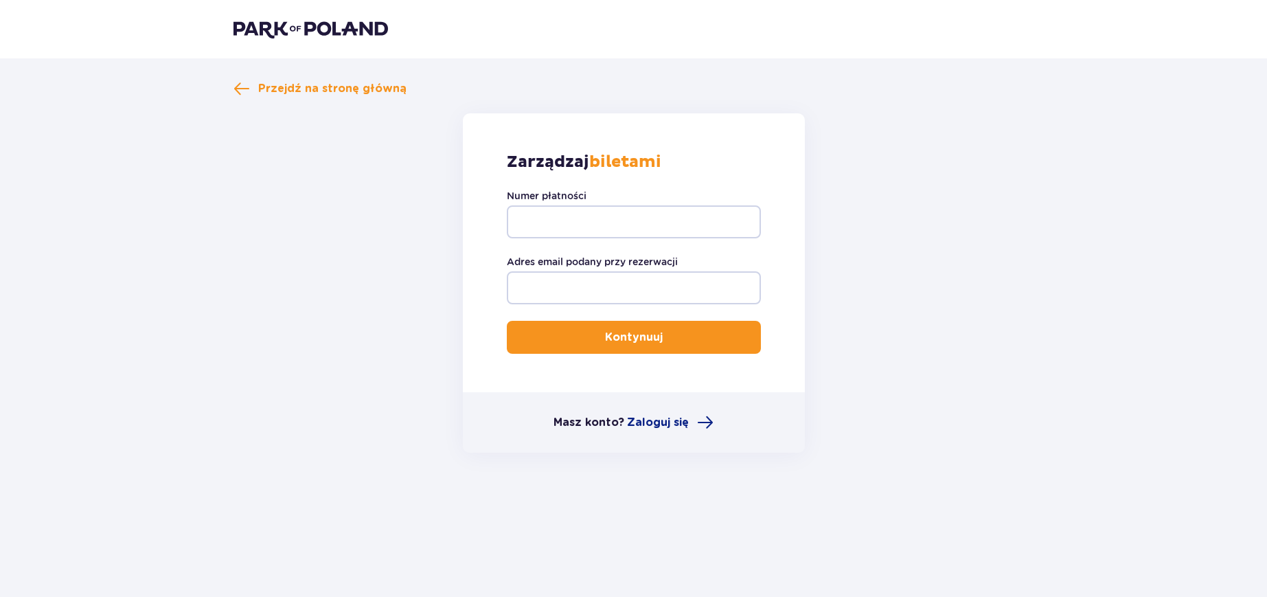
click at [682, 183] on div "Zarządzaj biletami Numer płatności Adres email podany przy rezerwacji Kontynuuj" at bounding box center [634, 252] width 342 height 279
click at [263, 91] on span "Przejdź na stronę główną" at bounding box center [332, 88] width 148 height 15
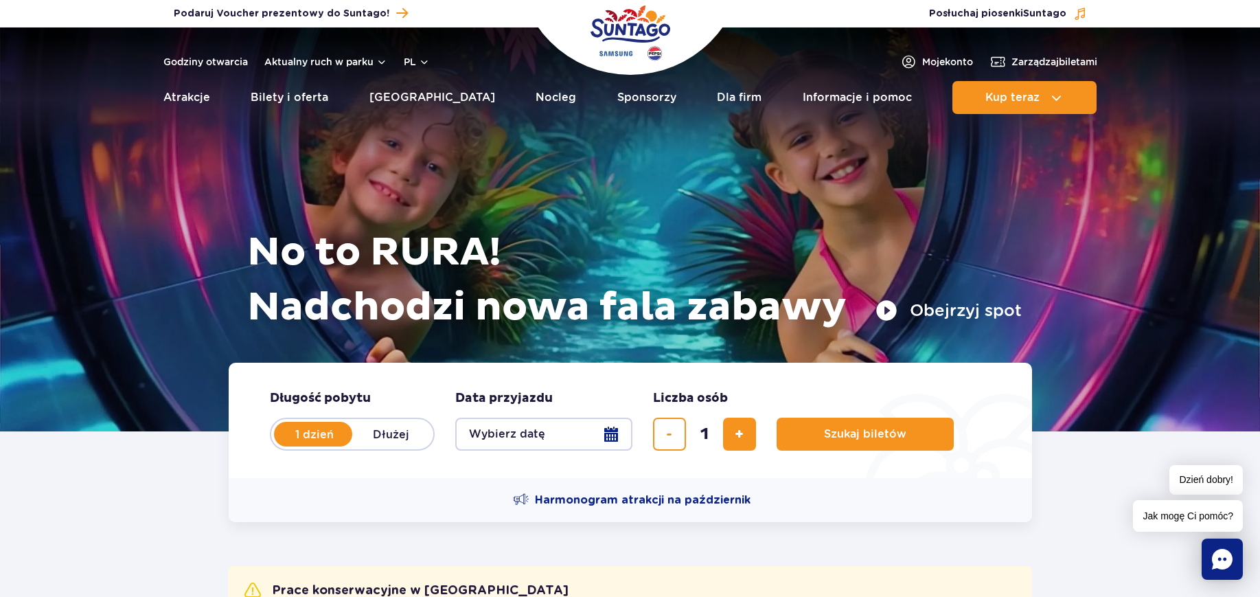
click at [1058, 4] on div "Zarządzaj biletami Posłuchaj piosenki Suntago" at bounding box center [883, 13] width 428 height 19
click at [1041, 12] on span "Suntago" at bounding box center [1044, 14] width 43 height 10
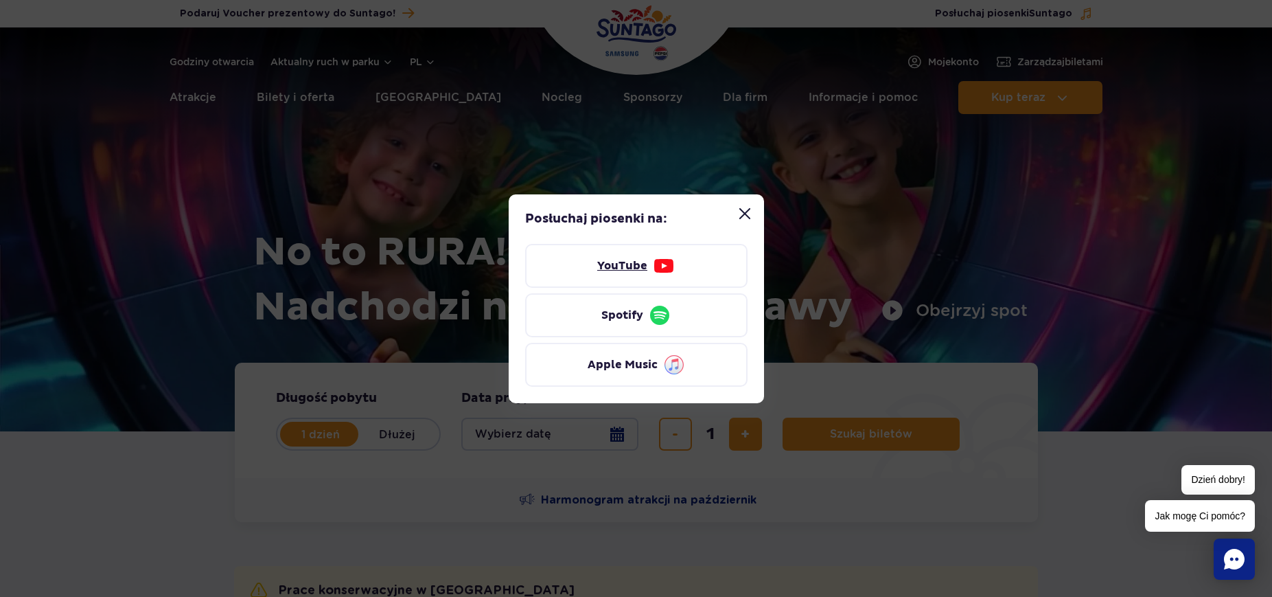
click at [656, 275] on img at bounding box center [664, 266] width 22 height 22
